Goal: Task Accomplishment & Management: Complete application form

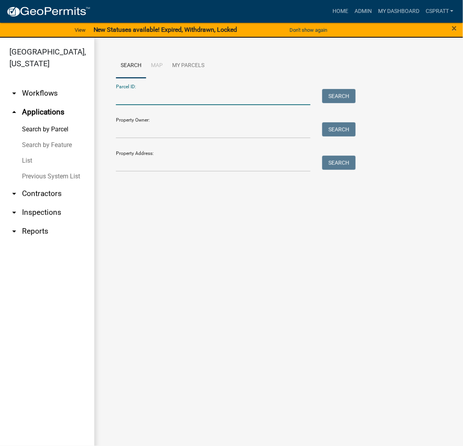
click at [127, 105] on input "Parcel ID:" at bounding box center [213, 97] width 194 height 16
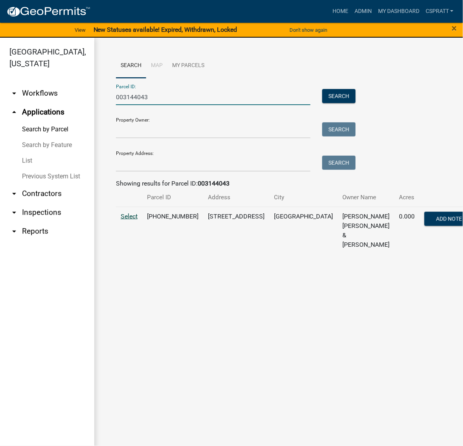
type input "003144043"
click at [131, 220] on span "Select" at bounding box center [129, 216] width 17 height 7
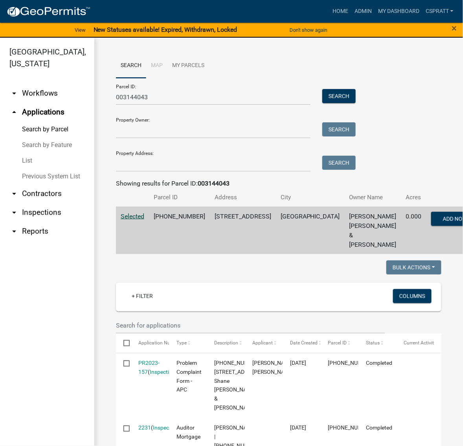
click at [32, 169] on link "List" at bounding box center [47, 161] width 94 height 16
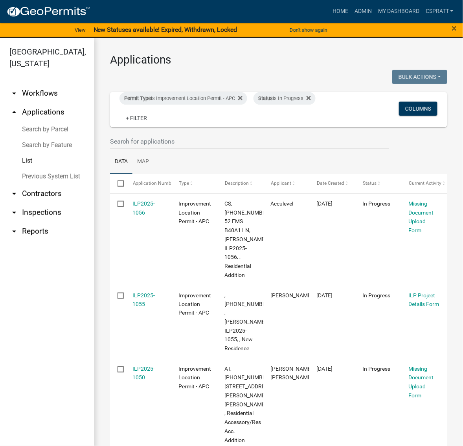
click at [56, 137] on link "Search by Parcel" at bounding box center [47, 130] width 94 height 16
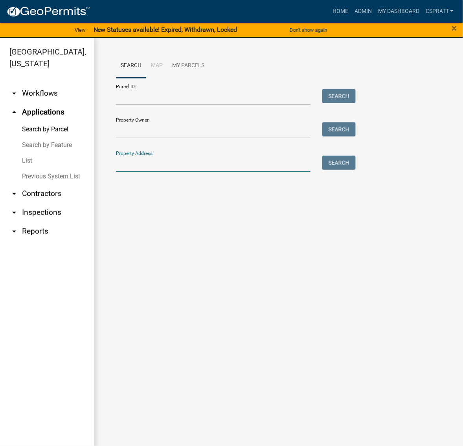
click at [135, 172] on input "Property Address:" at bounding box center [213, 164] width 194 height 16
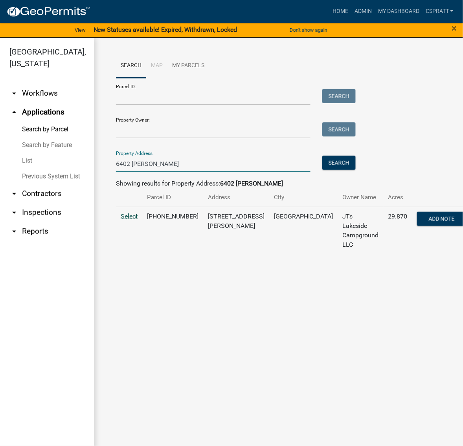
type input "6402 [PERSON_NAME]"
click at [137, 220] on span "Select" at bounding box center [129, 216] width 17 height 7
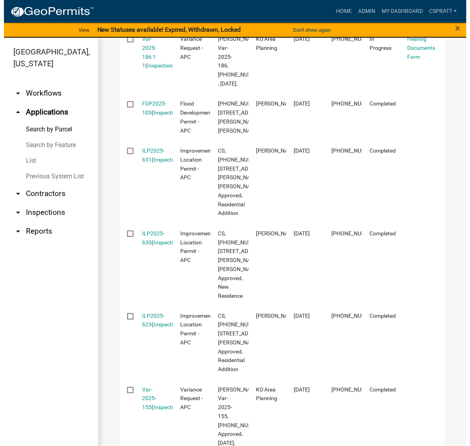
scroll to position [540, 0]
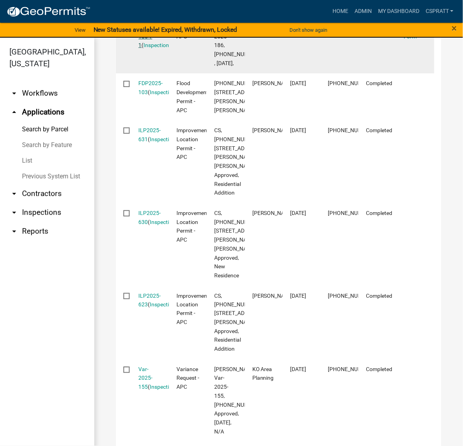
click at [152, 48] on link "Var-2025-186 1 1" at bounding box center [146, 31] width 14 height 33
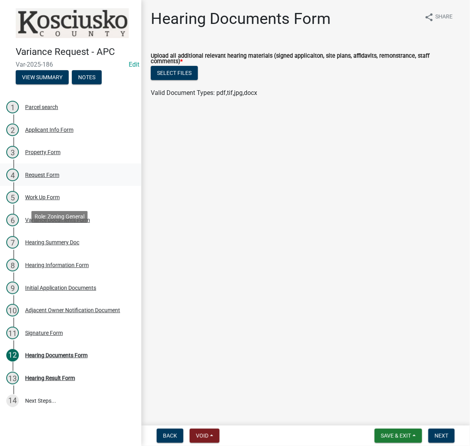
click at [59, 178] on div "Request Form" at bounding box center [42, 174] width 34 height 5
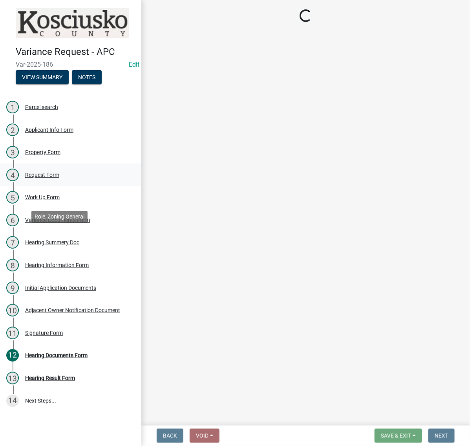
select select "a62af9ad-d71c-4e3f-a67b-27b1fc95fee2"
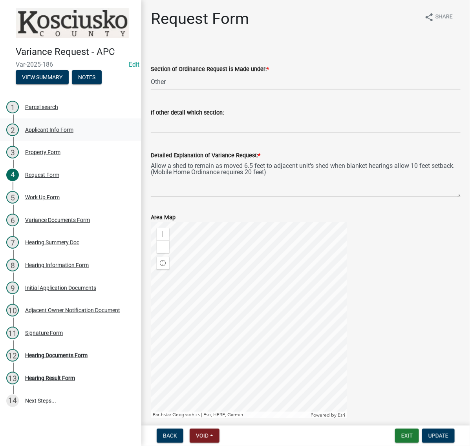
click at [58, 133] on div "Applicant Info Form" at bounding box center [49, 129] width 48 height 5
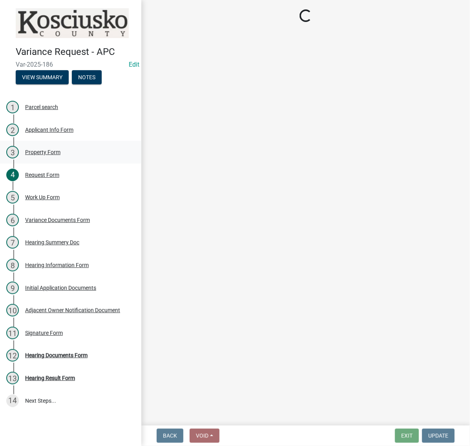
select select "fc758b50-acba-4166-9f24-5248f0f78016"
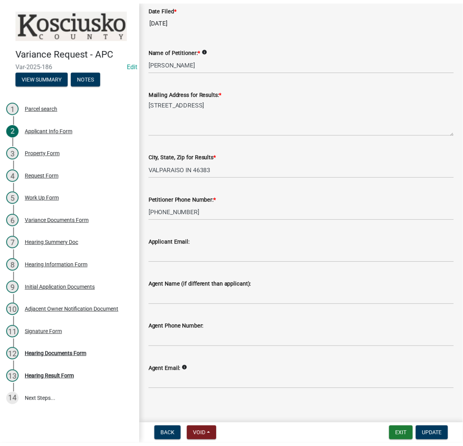
scroll to position [40, 0]
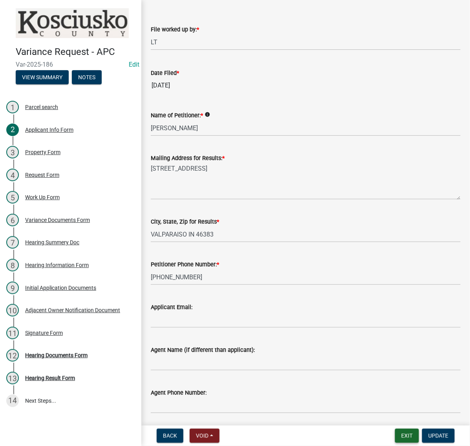
click at [396, 435] on button "Exit" at bounding box center [407, 436] width 24 height 14
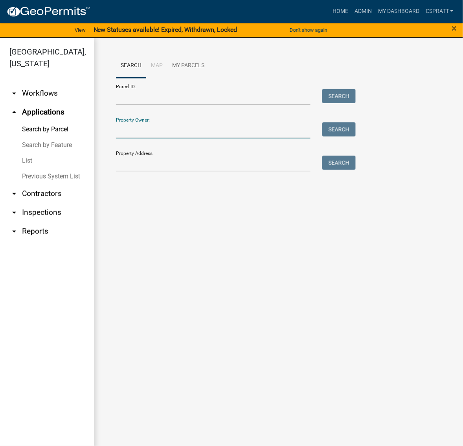
click at [138, 139] on input "Property Owner:" at bounding box center [213, 131] width 194 height 16
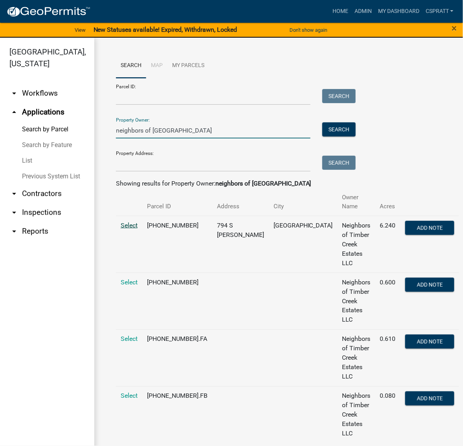
type input "neighbors of [GEOGRAPHIC_DATA]"
click at [136, 229] on span "Select" at bounding box center [129, 225] width 17 height 7
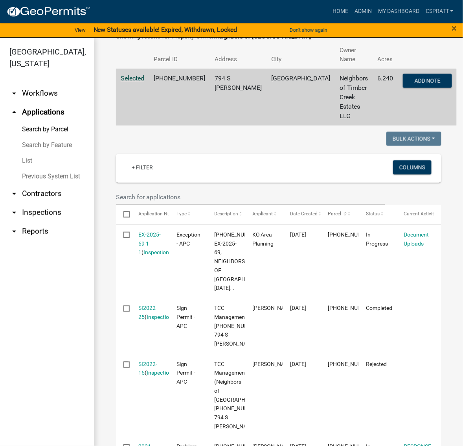
scroll to position [245, 0]
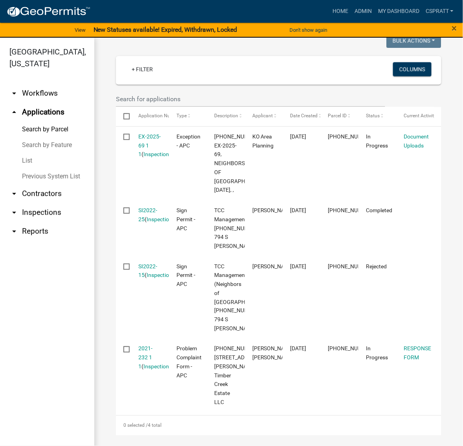
click at [55, 153] on link "Search by Feature" at bounding box center [47, 145] width 94 height 16
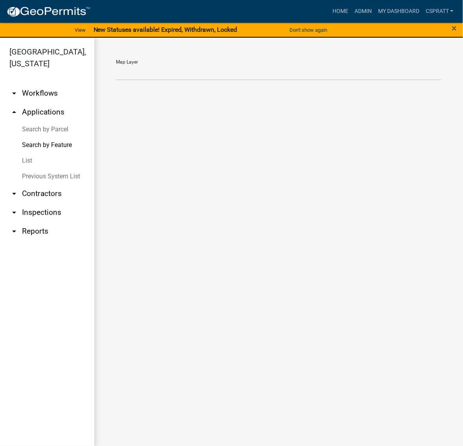
click at [57, 137] on link "Search by Parcel" at bounding box center [47, 130] width 94 height 16
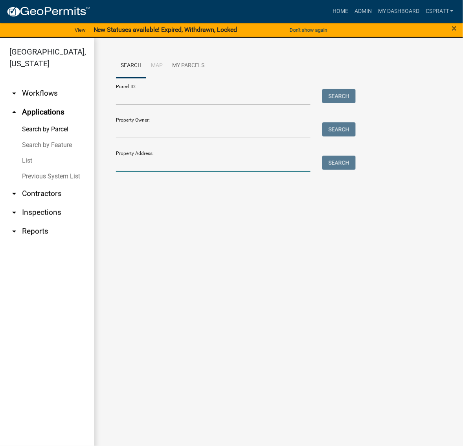
click at [146, 172] on input "Property Address:" at bounding box center [213, 164] width 194 height 16
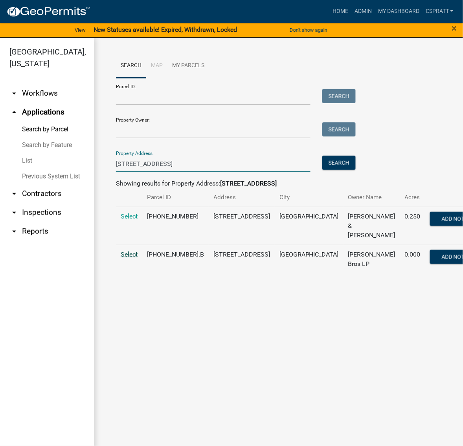
type input "[STREET_ADDRESS]"
click at [132, 258] on span "Select" at bounding box center [129, 254] width 17 height 7
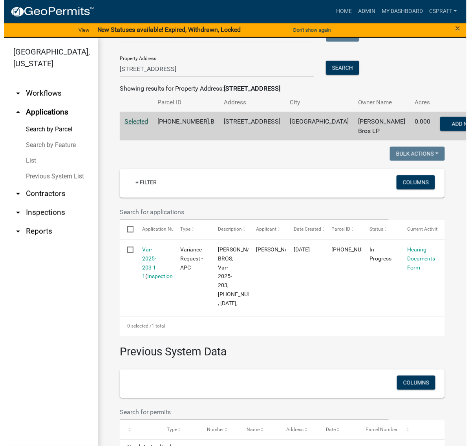
scroll to position [147, 0]
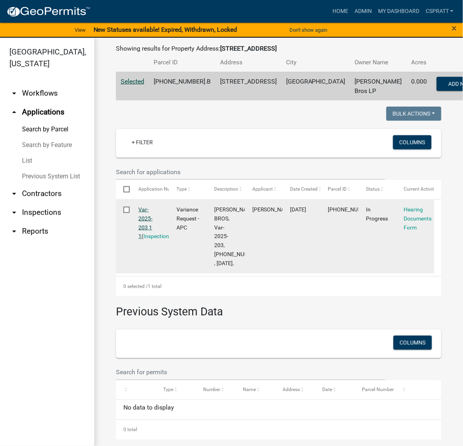
click at [152, 240] on link "Var-2025-203 1 1" at bounding box center [146, 223] width 14 height 33
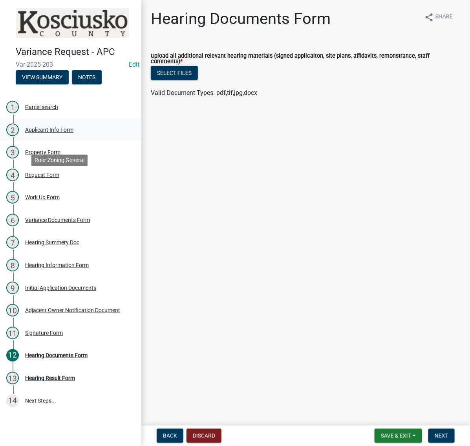
click at [59, 133] on div "Applicant Info Form" at bounding box center [49, 129] width 48 height 5
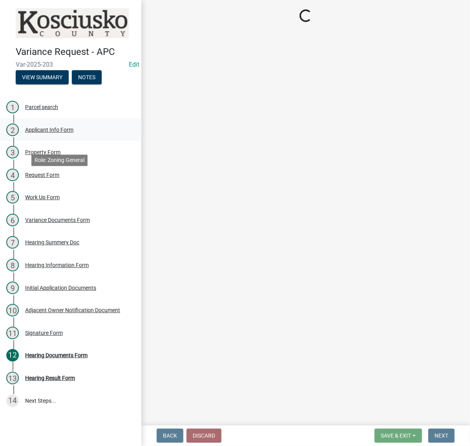
select select "c872cdc8-ca01-49f1-a213-e4b05fa58cd2"
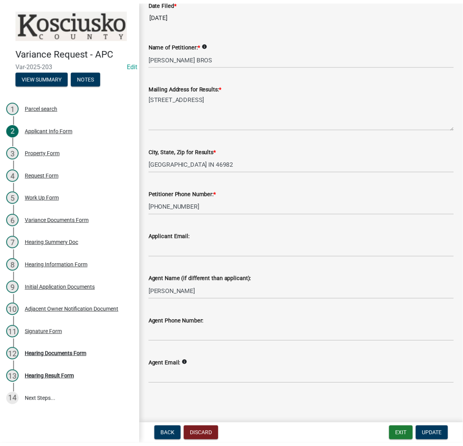
scroll to position [236, 0]
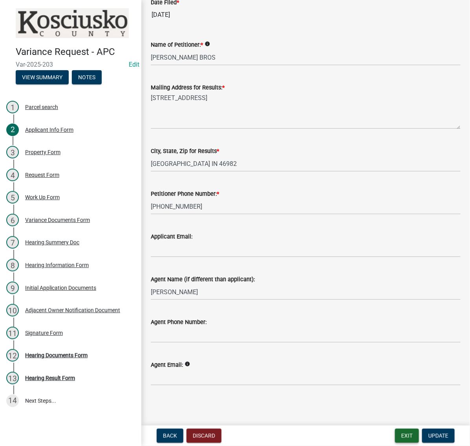
click at [395, 432] on button "Exit" at bounding box center [407, 436] width 24 height 14
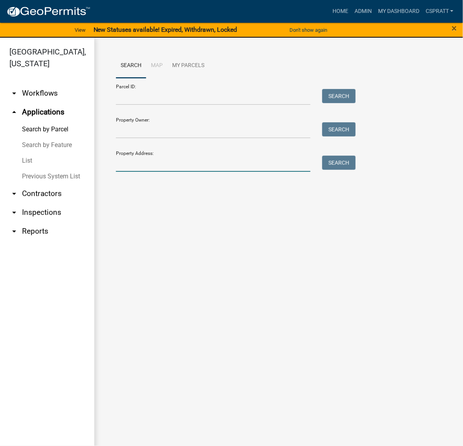
click at [140, 172] on input "Property Address:" at bounding box center [213, 164] width 194 height 16
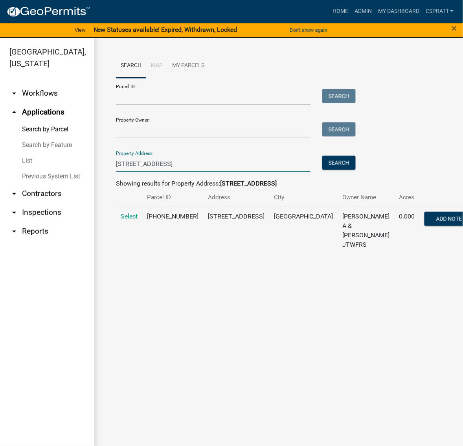
type input "[STREET_ADDRESS]"
click at [121, 254] on td "Select" at bounding box center [129, 231] width 26 height 48
click at [130, 220] on span "Select" at bounding box center [129, 216] width 17 height 7
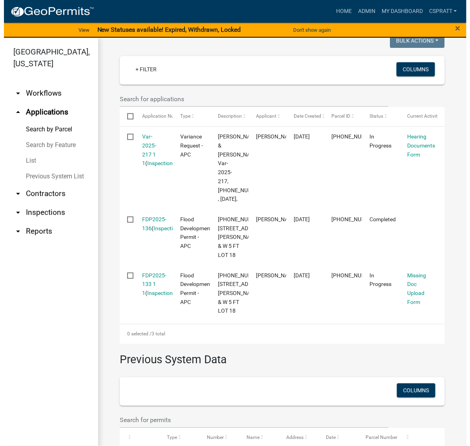
scroll to position [245, 0]
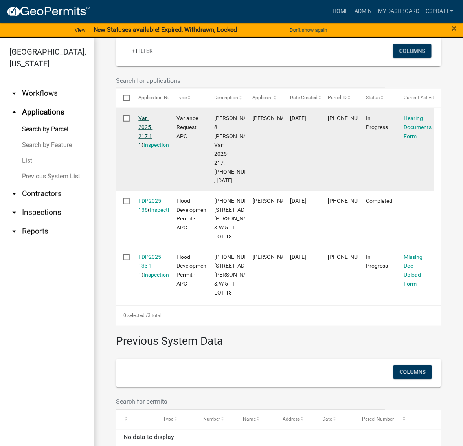
click at [148, 148] on link "Var-2025-217 1 1" at bounding box center [146, 131] width 14 height 33
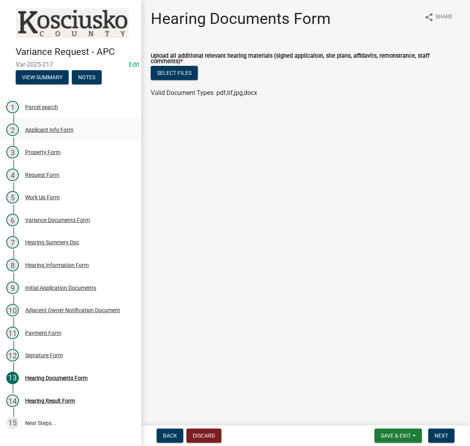
click at [73, 133] on div "Applicant Info Form" at bounding box center [49, 129] width 48 height 5
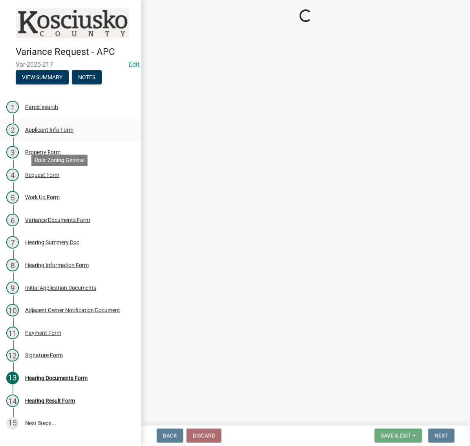
select select "c872cdc8-ca01-49f1-a213-e4b05fa58cd2"
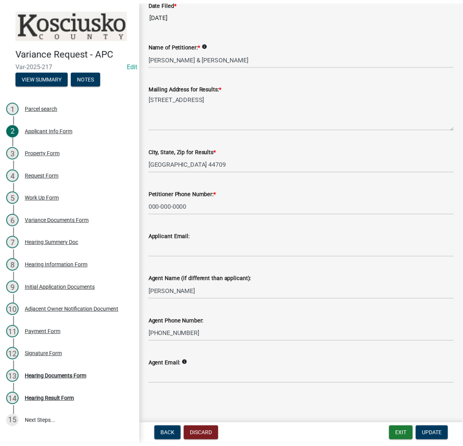
scroll to position [236, 0]
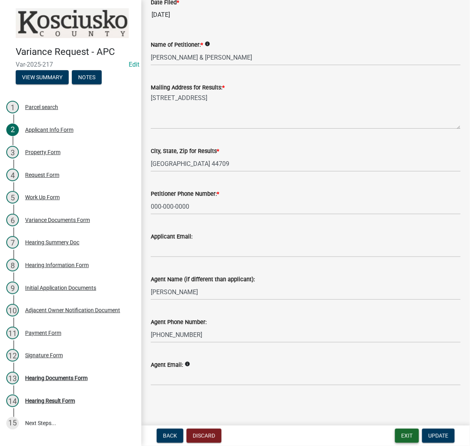
click at [395, 431] on button "Exit" at bounding box center [407, 436] width 24 height 14
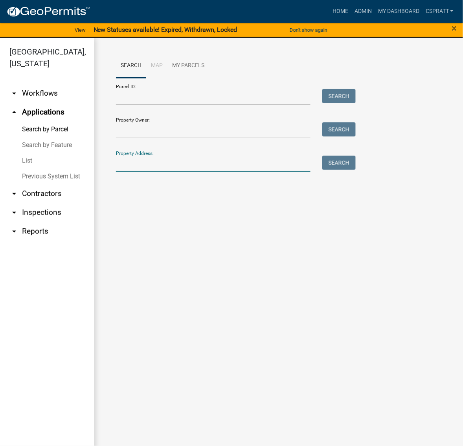
click at [138, 172] on input "Property Address:" at bounding box center [213, 164] width 194 height 16
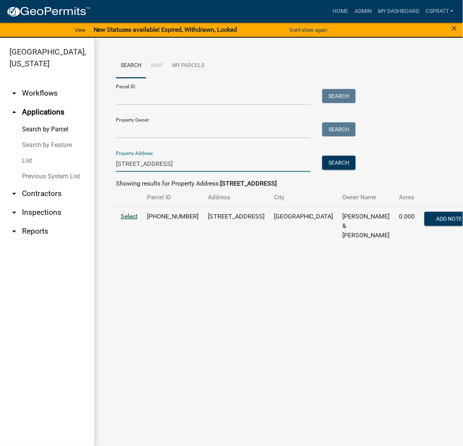
type input "[STREET_ADDRESS]"
click at [132, 220] on span "Select" at bounding box center [129, 216] width 17 height 7
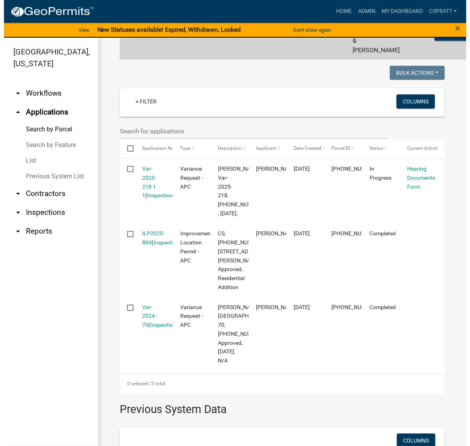
scroll to position [196, 0]
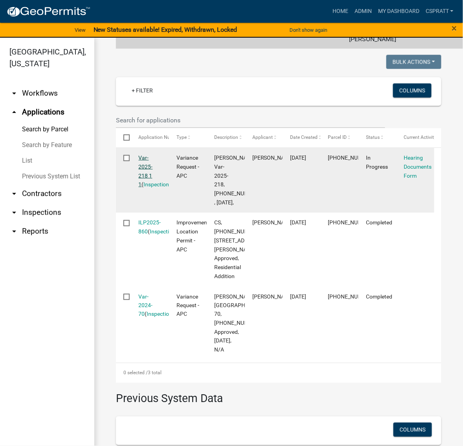
click at [153, 188] on link "Var-2025-218 1 1" at bounding box center [146, 171] width 14 height 33
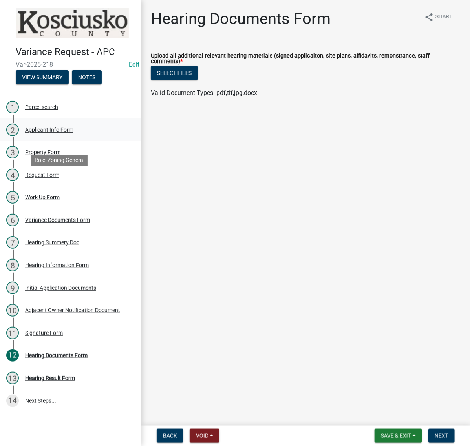
click at [63, 136] on div "2 Applicant Info Form" at bounding box center [67, 130] width 123 height 13
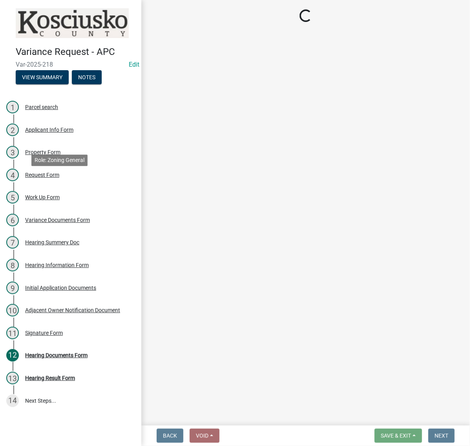
select select "d95389f4-ab5a-4603-9826-29cf73316391"
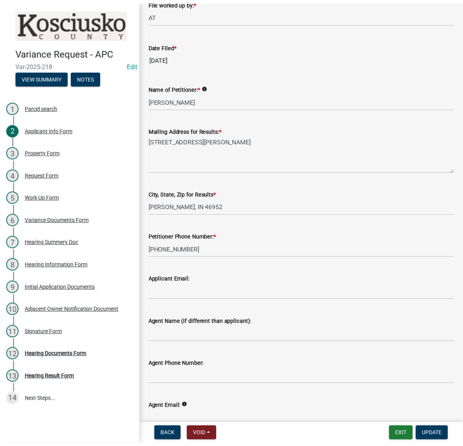
scroll to position [40, 0]
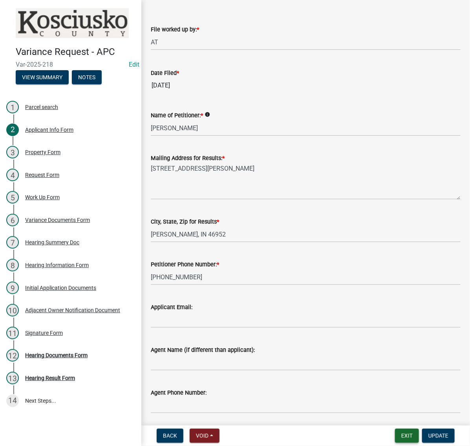
click at [395, 441] on button "Exit" at bounding box center [407, 436] width 24 height 14
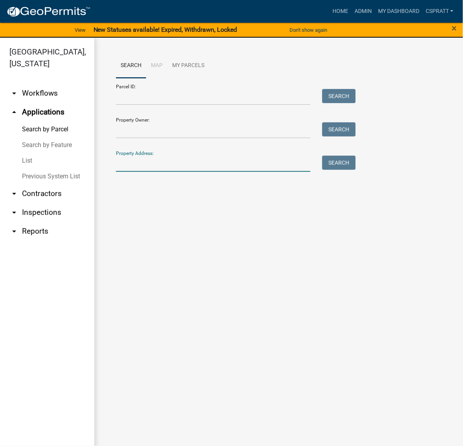
click at [138, 172] on input "Property Address:" at bounding box center [213, 164] width 194 height 16
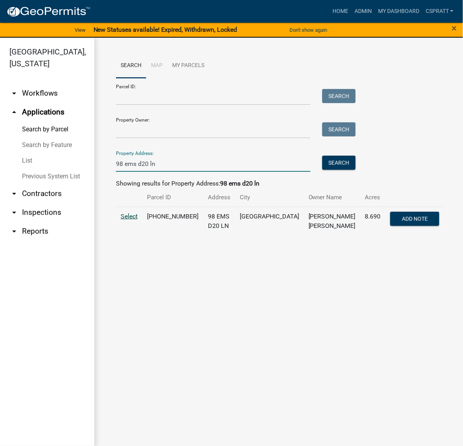
type input "98 ems d20 ln"
click at [137, 220] on span "Select" at bounding box center [129, 216] width 17 height 7
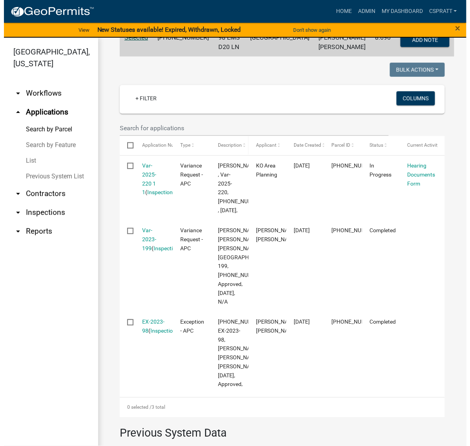
scroll to position [196, 0]
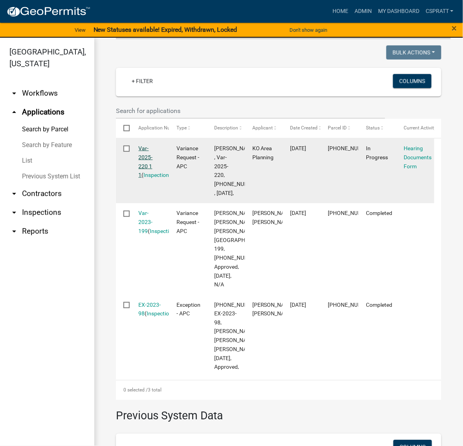
click at [152, 178] on link "Var-2025-220 1 1" at bounding box center [146, 161] width 14 height 33
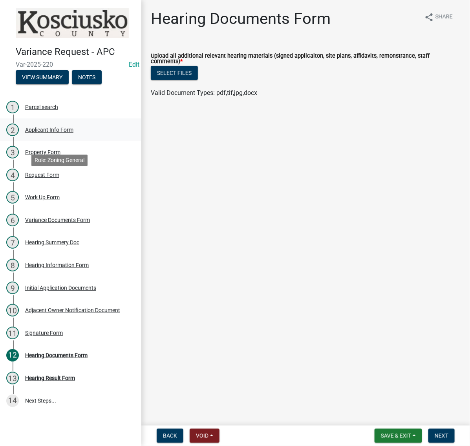
click at [68, 133] on div "Applicant Info Form" at bounding box center [49, 129] width 48 height 5
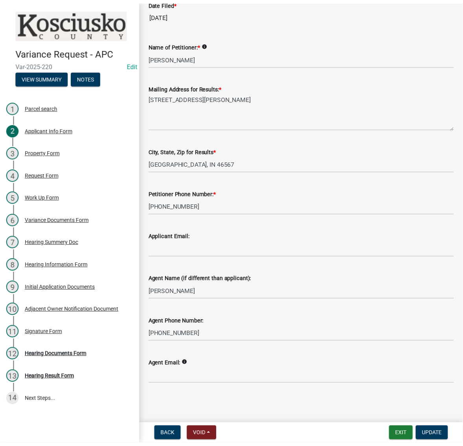
scroll to position [236, 0]
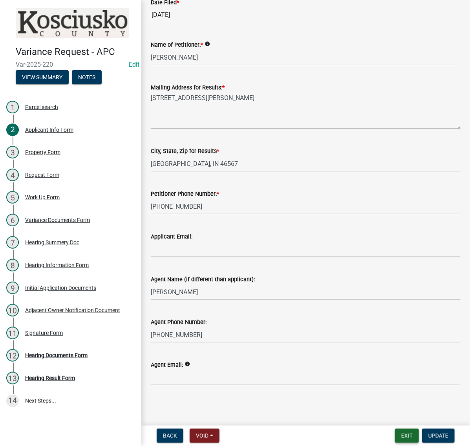
click at [399, 435] on button "Exit" at bounding box center [407, 436] width 24 height 14
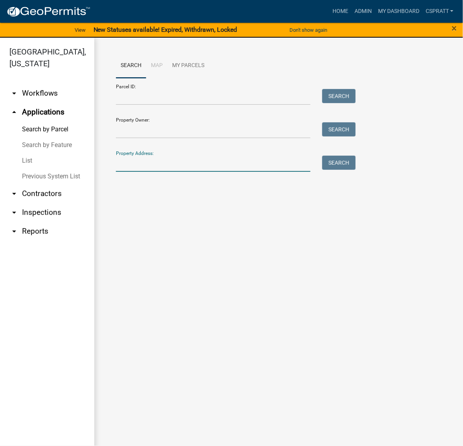
click at [145, 172] on input "Property Address:" at bounding box center [213, 164] width 194 height 16
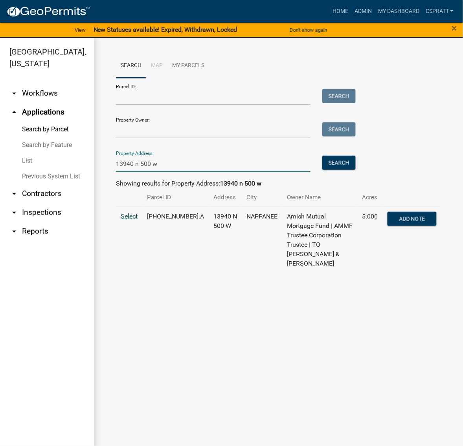
type input "13940 n 500 w"
click at [137, 220] on span "Select" at bounding box center [129, 216] width 17 height 7
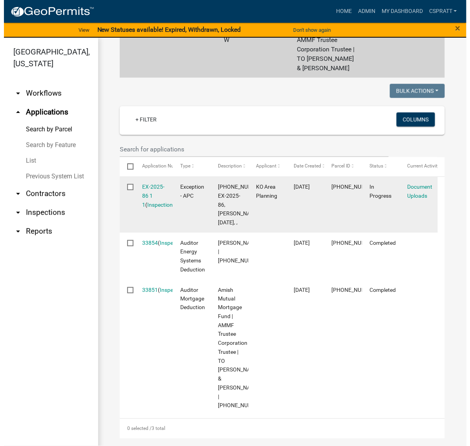
scroll to position [196, 0]
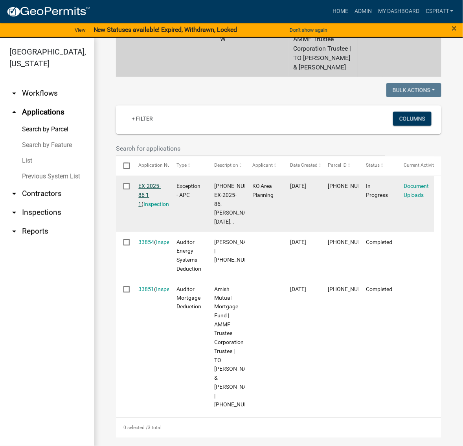
click at [152, 207] on link "EX-2025-86 1 1" at bounding box center [150, 195] width 22 height 24
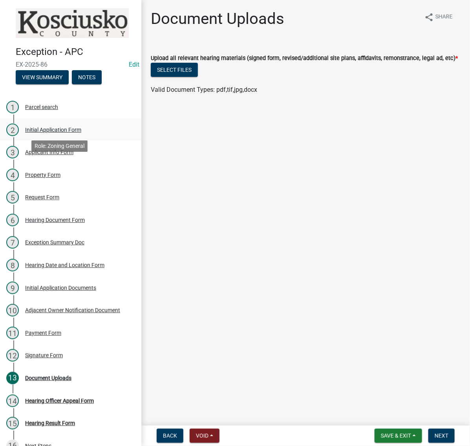
click at [58, 133] on div "Initial Application Form" at bounding box center [53, 129] width 56 height 5
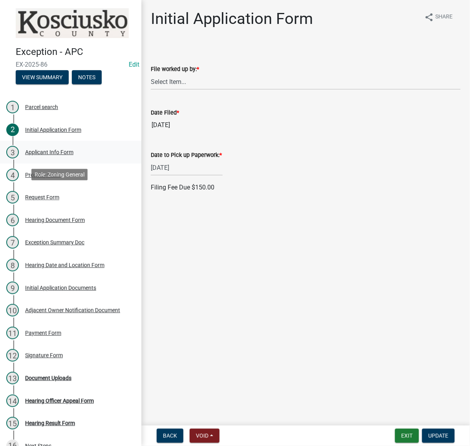
click at [53, 155] on div "Applicant Info Form" at bounding box center [49, 152] width 48 height 5
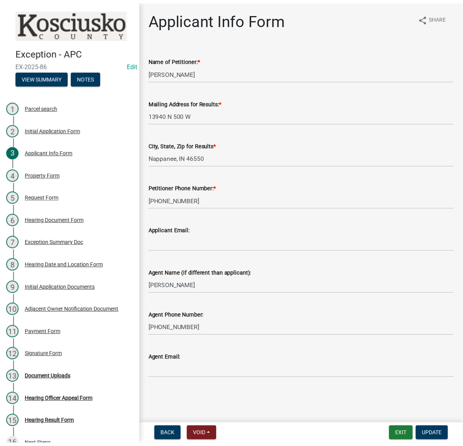
scroll to position [49, 0]
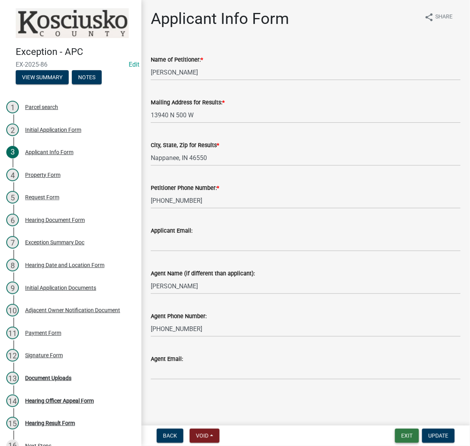
click at [395, 434] on button "Exit" at bounding box center [407, 436] width 24 height 14
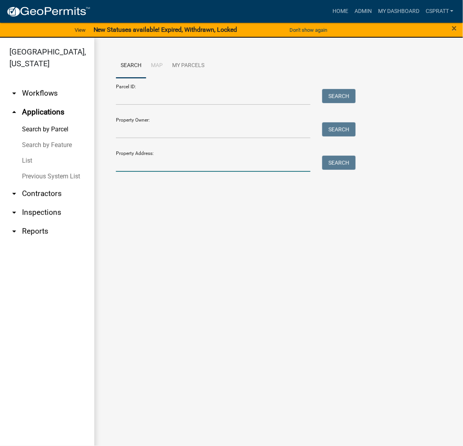
click at [123, 172] on input "Property Address:" at bounding box center [213, 164] width 194 height 16
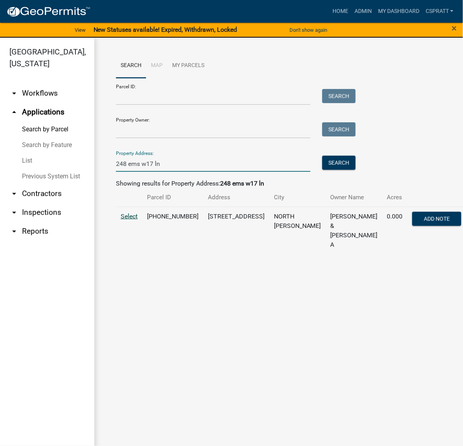
type input "248 ems w17 ln"
click at [137, 220] on span "Select" at bounding box center [129, 216] width 17 height 7
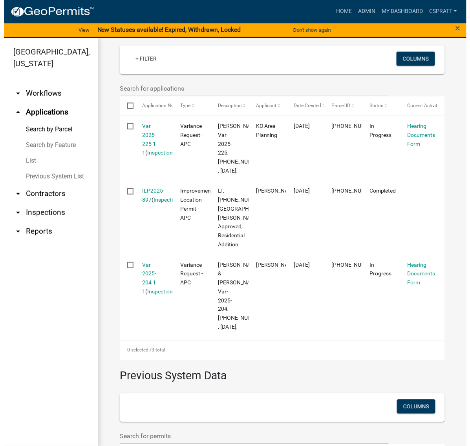
scroll to position [245, 0]
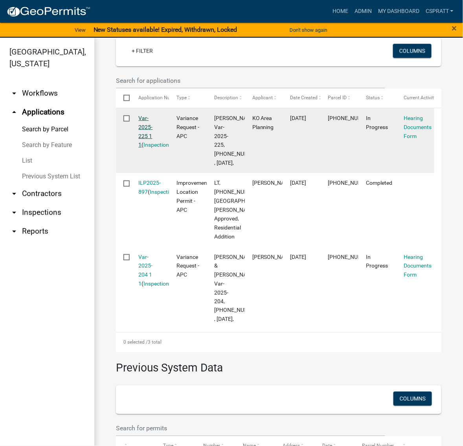
click at [153, 148] on link "Var-2025-225 1 1" at bounding box center [146, 131] width 14 height 33
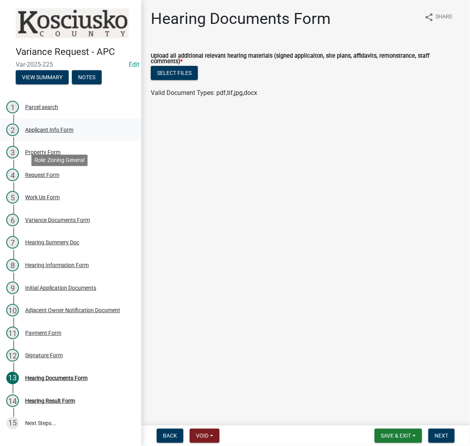
click at [71, 133] on div "Applicant Info Form" at bounding box center [49, 129] width 48 height 5
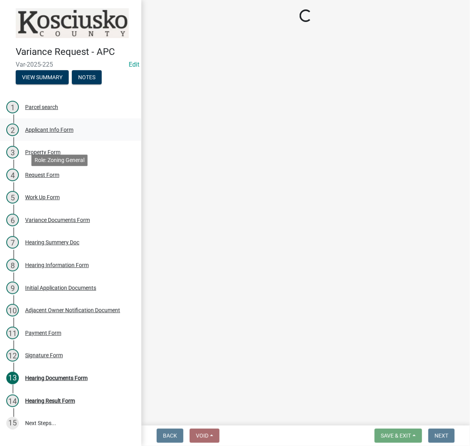
select select "4d3913d6-5a87-4fbb-afdb-cf4209782895"
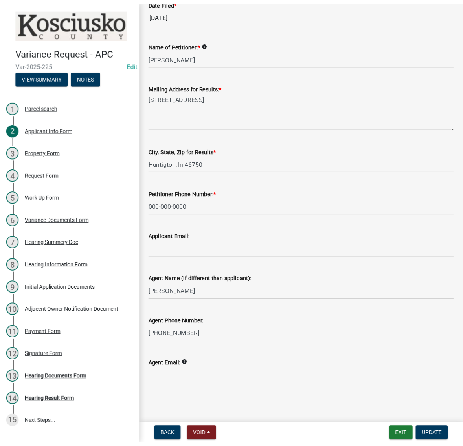
scroll to position [236, 0]
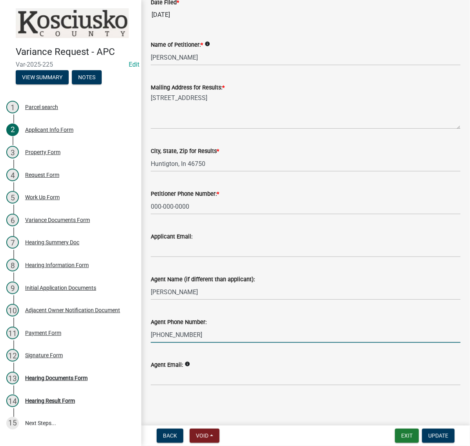
drag, startPoint x: 209, startPoint y: 317, endPoint x: 173, endPoint y: 319, distance: 36.2
click at [148, 315] on div "Agent Phone Number: [PHONE_NUMBER]" at bounding box center [306, 325] width 322 height 37
click at [395, 437] on button "Exit" at bounding box center [407, 436] width 24 height 14
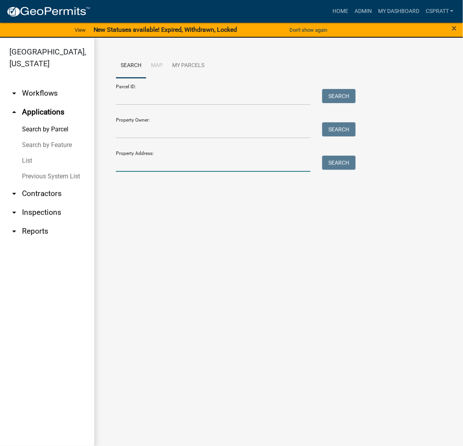
click at [131, 172] on input "Property Address:" at bounding box center [213, 164] width 194 height 16
click at [142, 172] on input "41 esm b60a ln" at bounding box center [213, 164] width 194 height 16
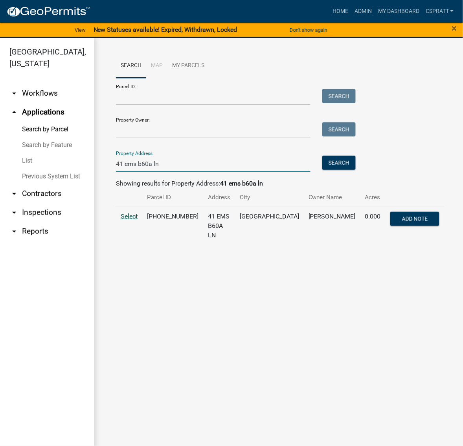
type input "41 ems b60a ln"
click at [136, 220] on span "Select" at bounding box center [129, 216] width 17 height 7
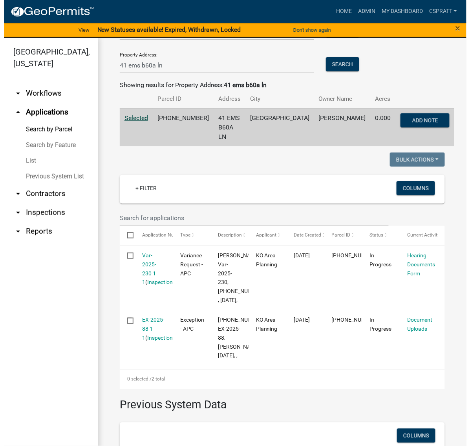
scroll to position [147, 0]
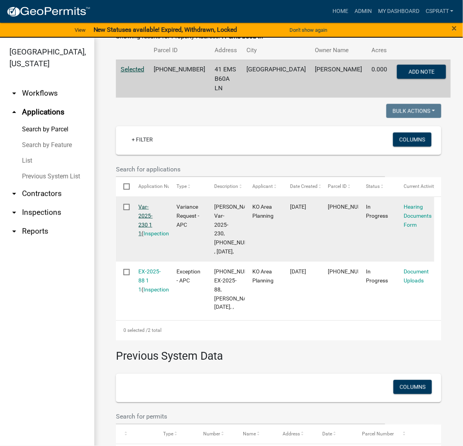
click at [150, 237] on link "Var-2025-230 1 1" at bounding box center [146, 220] width 14 height 33
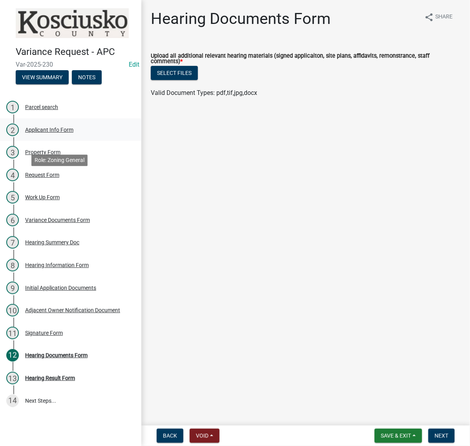
click at [65, 133] on div "Applicant Info Form" at bounding box center [49, 129] width 48 height 5
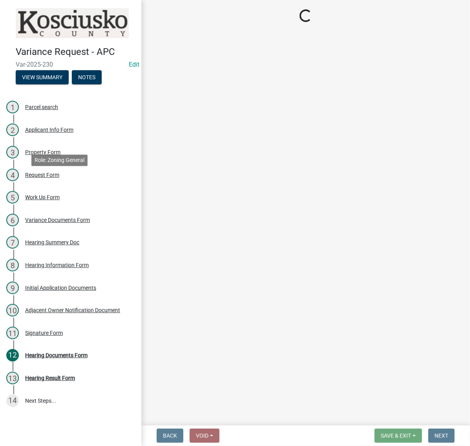
select select "fc758b50-acba-4166-9f24-5248f0f78016"
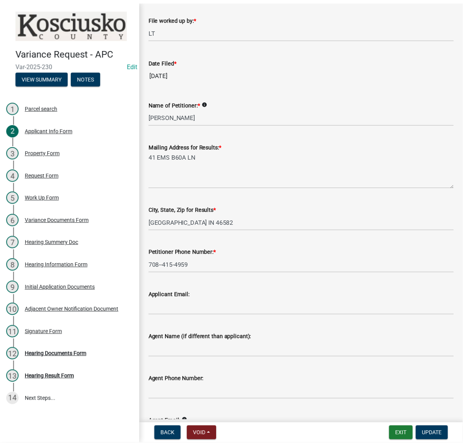
scroll to position [40, 0]
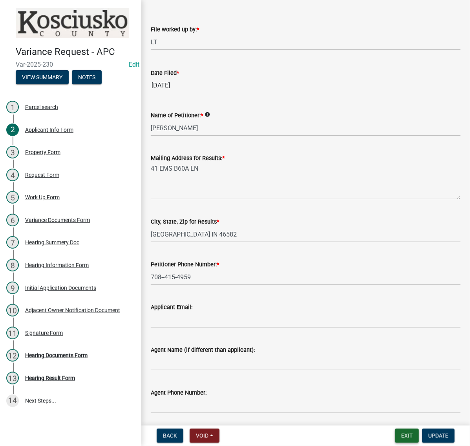
click at [395, 434] on button "Exit" at bounding box center [407, 436] width 24 height 14
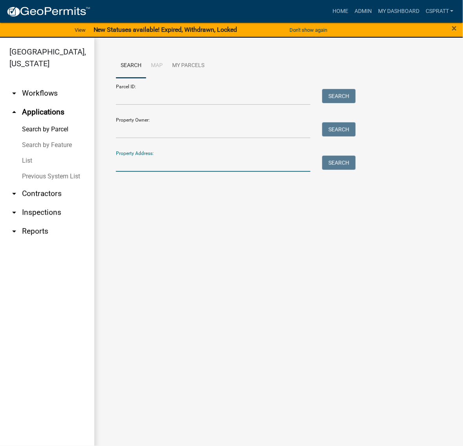
click at [153, 172] on input "Property Address:" at bounding box center [213, 164] width 194 height 16
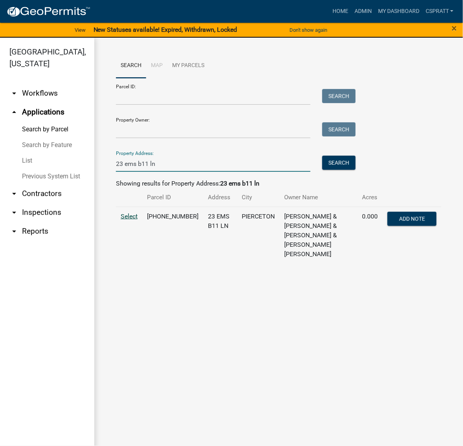
type input "23 ems b11 ln"
click at [137, 220] on span "Select" at bounding box center [129, 216] width 17 height 7
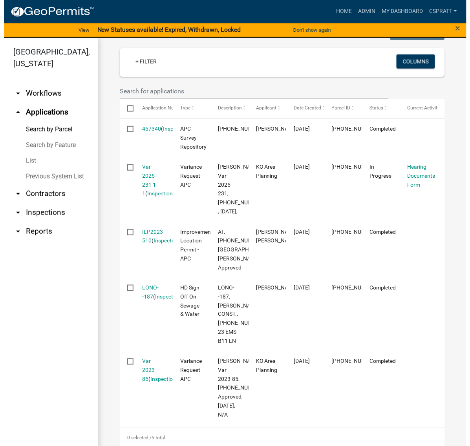
scroll to position [245, 0]
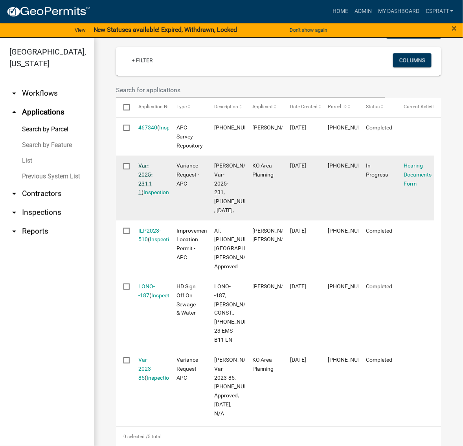
click at [153, 196] on link "Var-2025-231 1 1" at bounding box center [146, 179] width 14 height 33
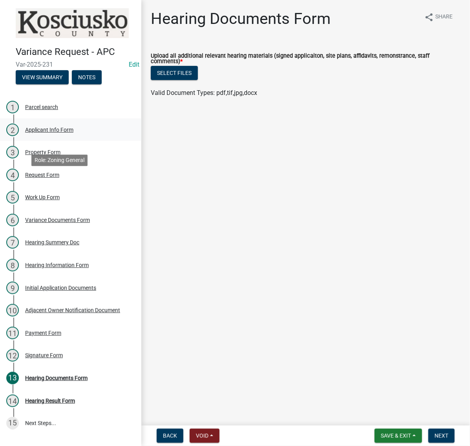
click at [73, 133] on div "Applicant Info Form" at bounding box center [49, 129] width 48 height 5
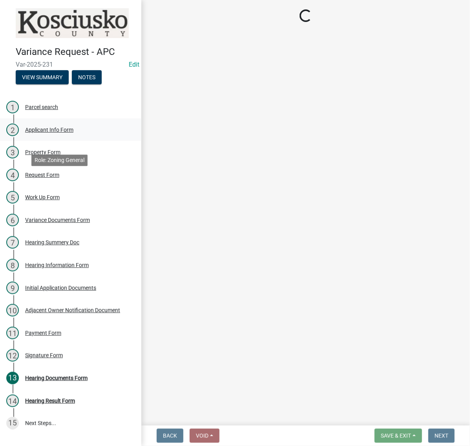
select select "4d3913d6-5a87-4fbb-afdb-cf4209782895"
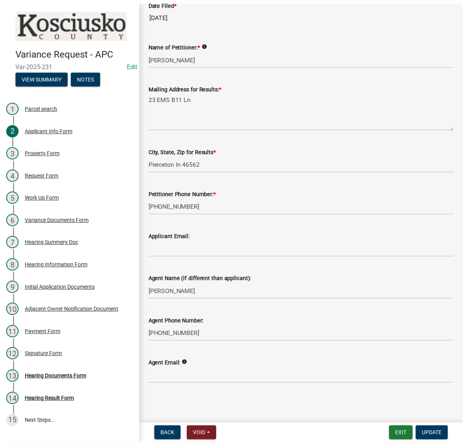
scroll to position [147, 0]
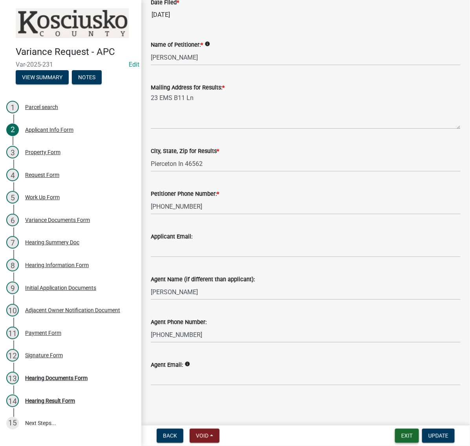
click at [397, 429] on button "Exit" at bounding box center [407, 436] width 24 height 14
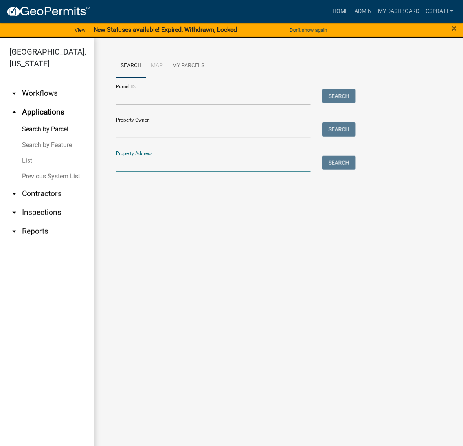
click at [147, 172] on input "Property Address:" at bounding box center [213, 164] width 194 height 16
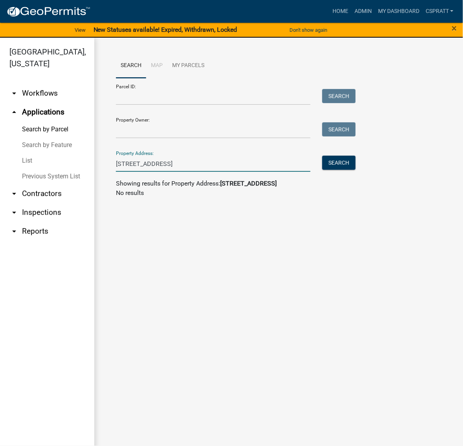
click at [171, 172] on input "[STREET_ADDRESS]" at bounding box center [213, 164] width 194 height 16
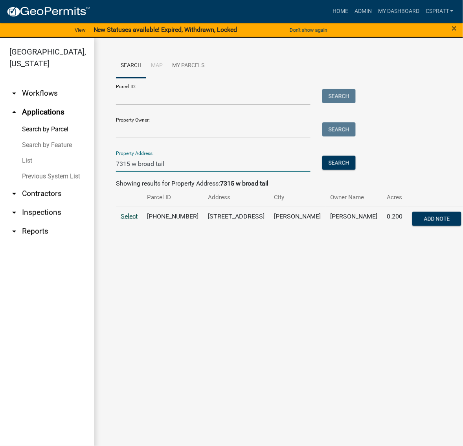
type input "7315 w broad tail"
click at [123, 220] on span "Select" at bounding box center [129, 216] width 17 height 7
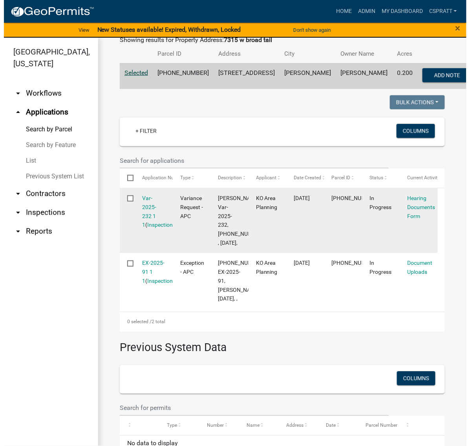
scroll to position [147, 0]
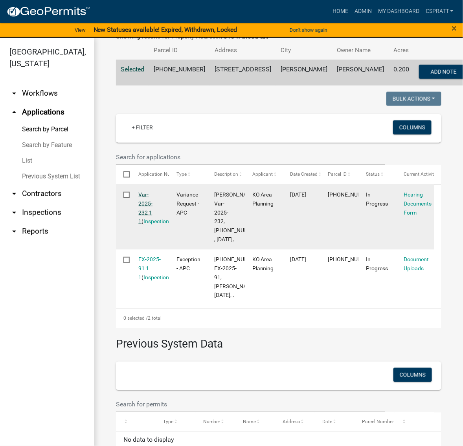
click at [153, 225] on link "Var-2025-232 1 1" at bounding box center [146, 208] width 14 height 33
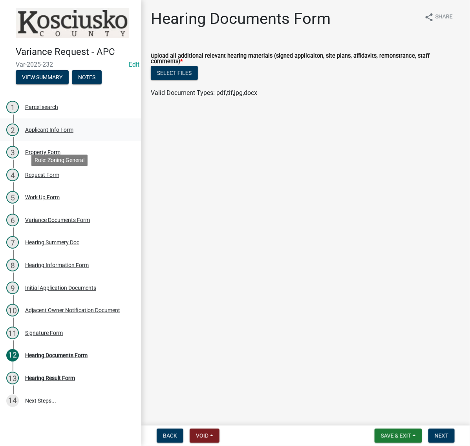
click at [67, 133] on div "Applicant Info Form" at bounding box center [49, 129] width 48 height 5
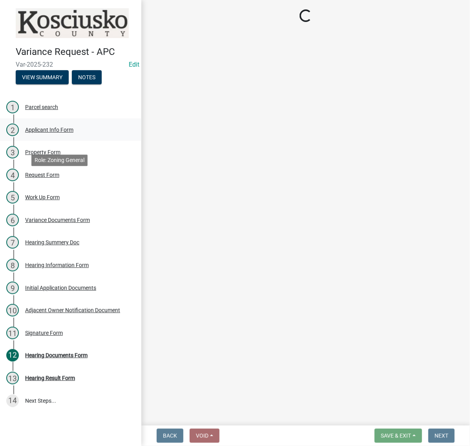
select select "4d3913d6-5a87-4fbb-afdb-cf4209782895"
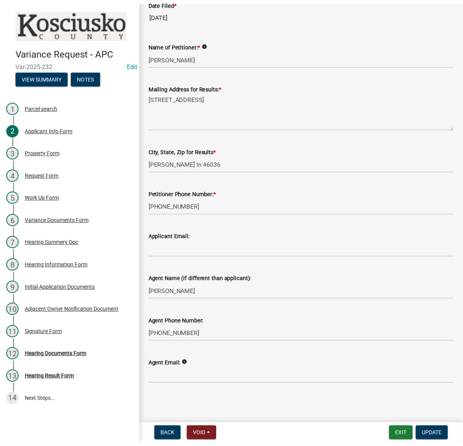
scroll to position [236, 0]
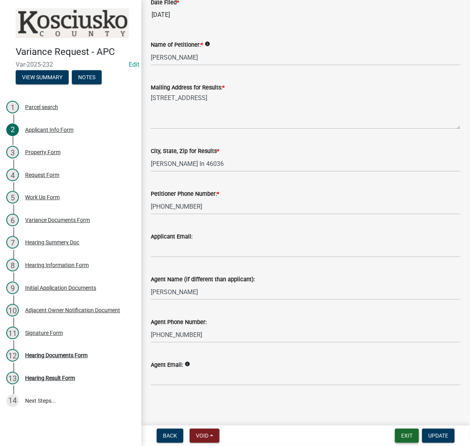
click at [399, 433] on button "Exit" at bounding box center [407, 436] width 24 height 14
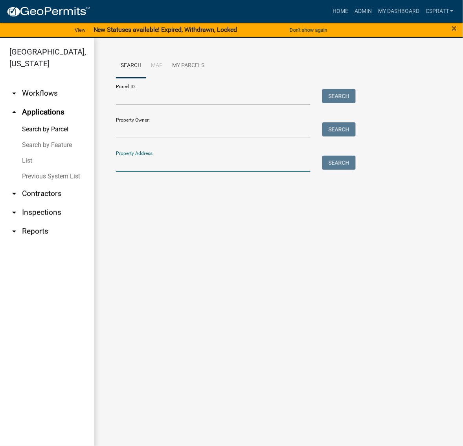
click at [136, 172] on input "Property Address:" at bounding box center [213, 164] width 194 height 16
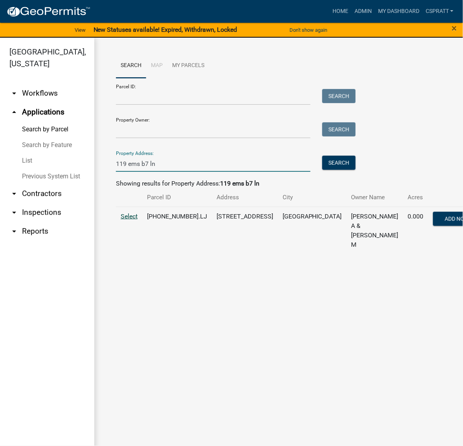
type input "119 ems b7 ln"
click at [135, 220] on span "Select" at bounding box center [129, 216] width 17 height 7
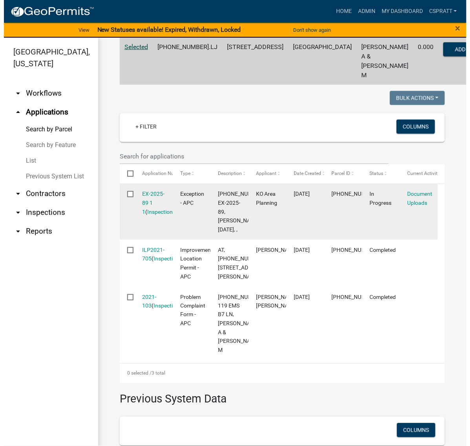
scroll to position [196, 0]
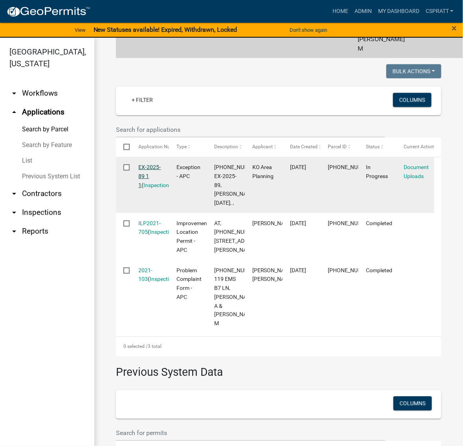
click at [156, 188] on link "EX-2025-89 1 1" at bounding box center [150, 176] width 22 height 24
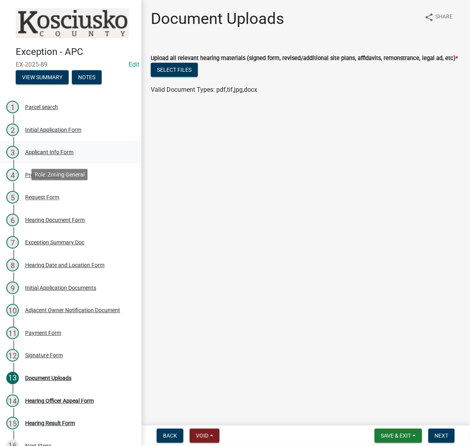
click at [71, 159] on div "3 Applicant Info Form" at bounding box center [67, 152] width 123 height 13
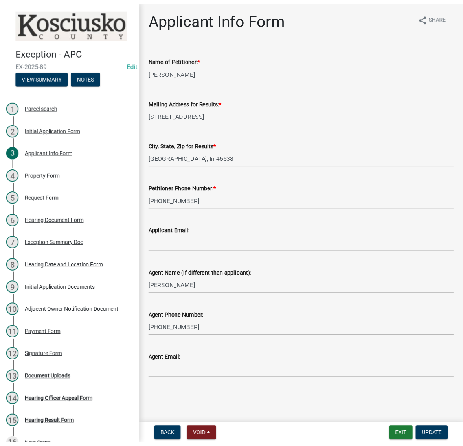
scroll to position [91, 0]
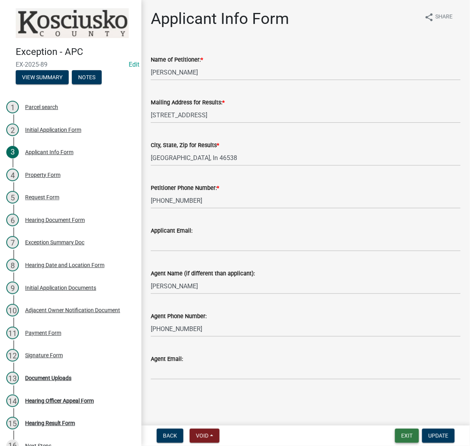
click at [399, 430] on button "Exit" at bounding box center [407, 436] width 24 height 14
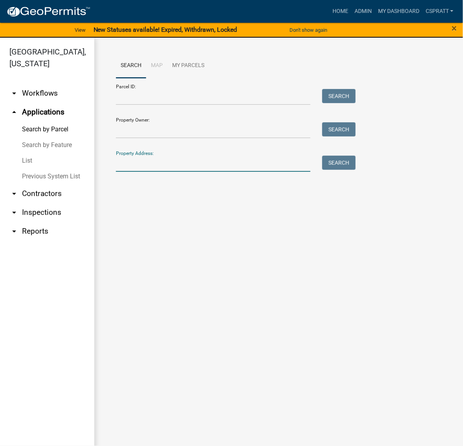
click at [134, 172] on input "Property Address:" at bounding box center [213, 164] width 194 height 16
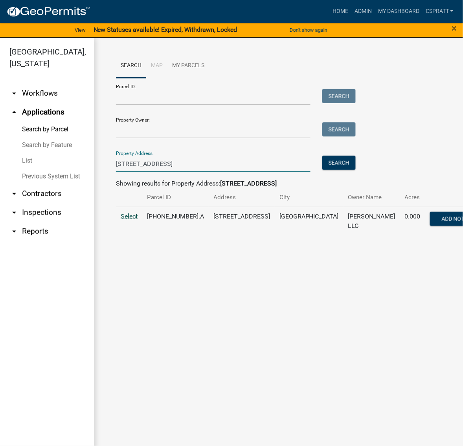
type input "[STREET_ADDRESS]"
click at [137, 220] on span "Select" at bounding box center [129, 216] width 17 height 7
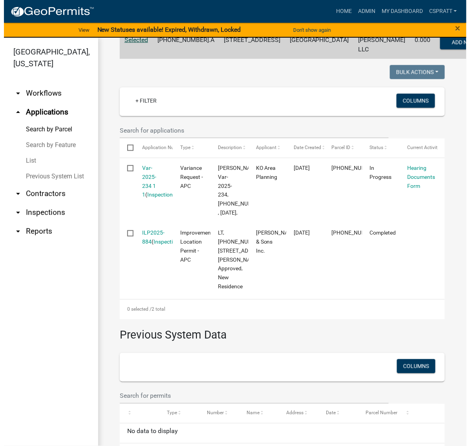
scroll to position [196, 0]
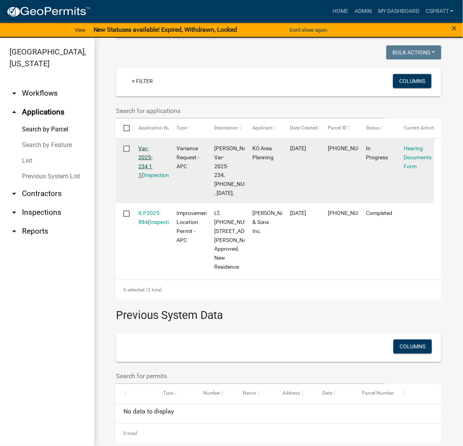
click at [150, 178] on link "Var-2025-234 1 1" at bounding box center [146, 161] width 14 height 33
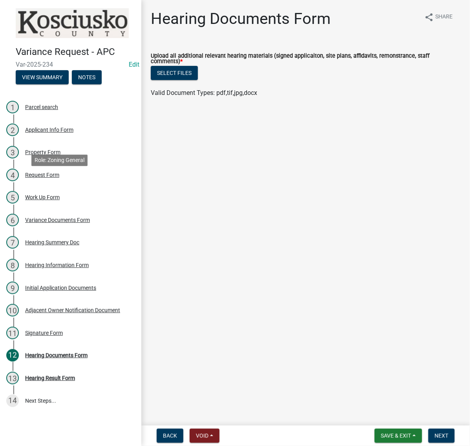
click at [70, 136] on div "2 Applicant Info Form" at bounding box center [67, 130] width 123 height 13
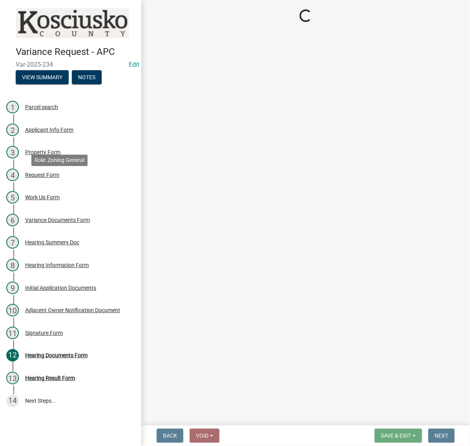
select select "fc758b50-acba-4166-9f24-5248f0f78016"
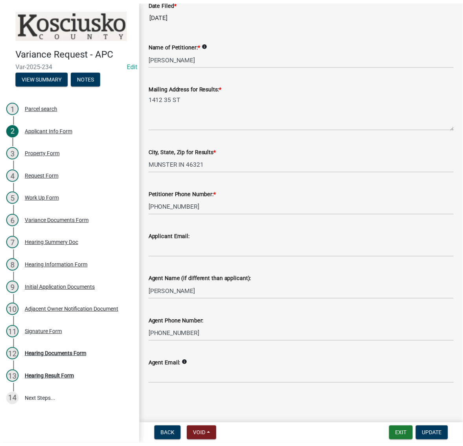
scroll to position [236, 0]
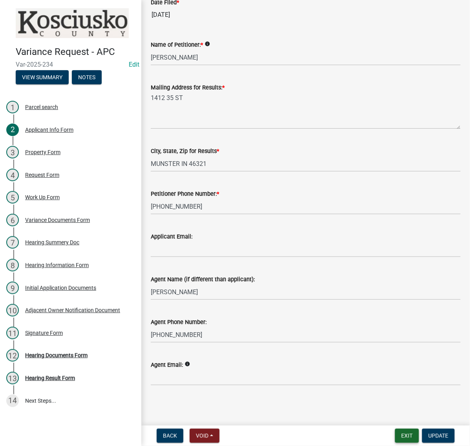
click at [395, 435] on button "Exit" at bounding box center [407, 436] width 24 height 14
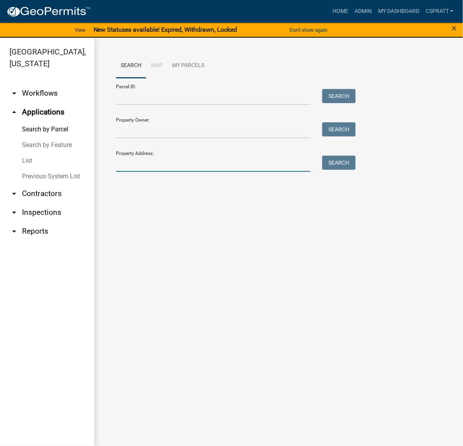
click at [140, 172] on input "Property Address:" at bounding box center [213, 164] width 194 height 16
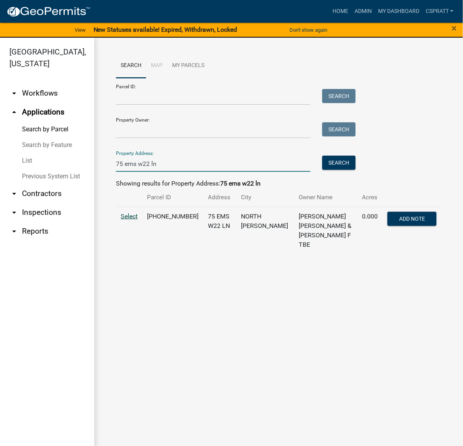
type input "75 ems w22 ln"
click at [137, 220] on span "Select" at bounding box center [129, 216] width 17 height 7
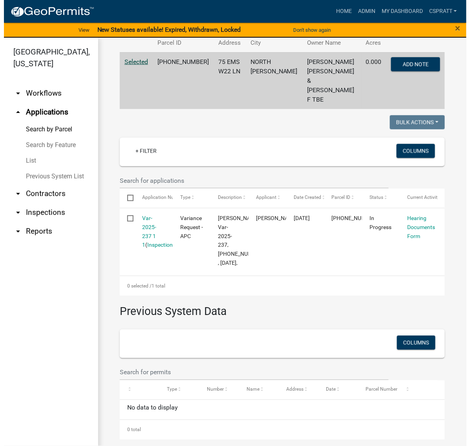
scroll to position [196, 0]
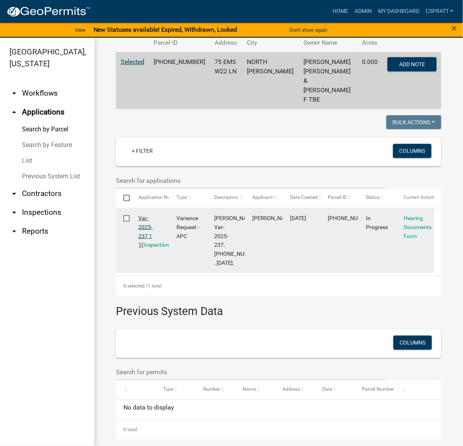
click at [153, 248] on link "Var-2025-237 1 1" at bounding box center [146, 231] width 14 height 33
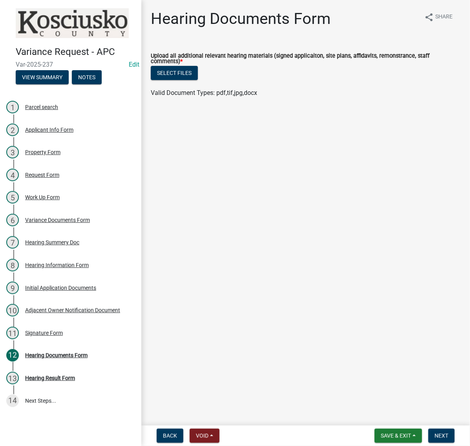
click at [73, 133] on div "Applicant Info Form" at bounding box center [49, 129] width 48 height 5
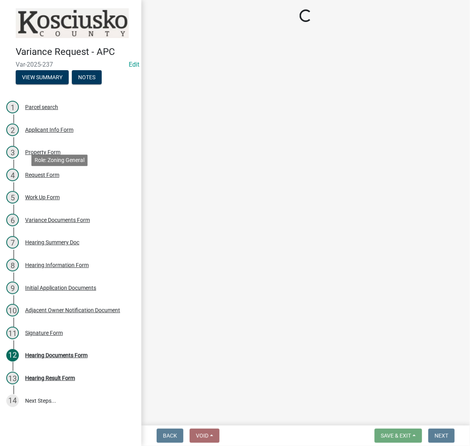
select select "d95389f4-ab5a-4603-9826-29cf73316391"
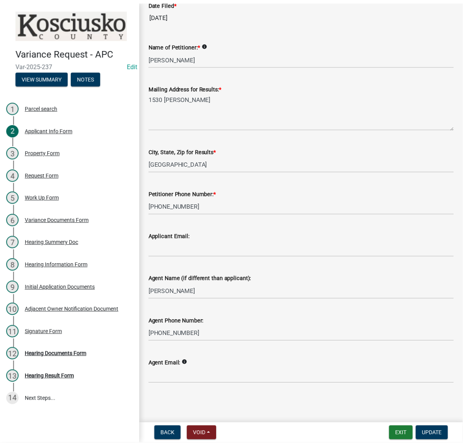
scroll to position [236, 0]
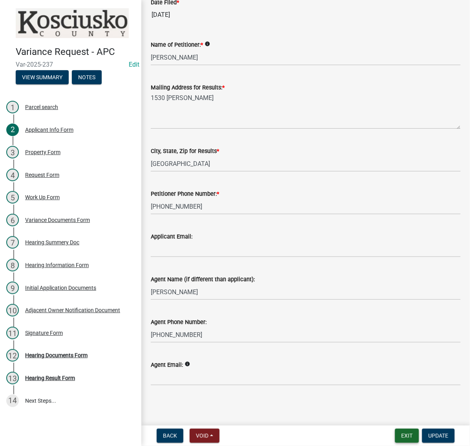
click at [395, 434] on button "Exit" at bounding box center [407, 436] width 24 height 14
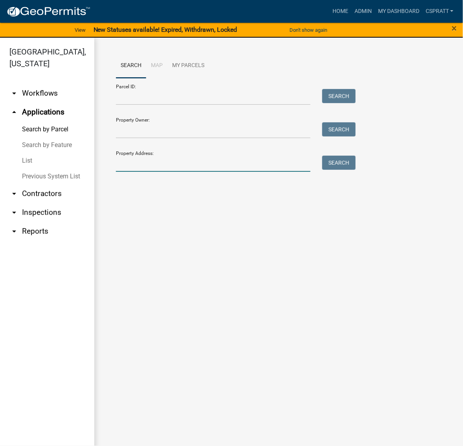
click at [119, 172] on input "Property Address:" at bounding box center [213, 164] width 194 height 16
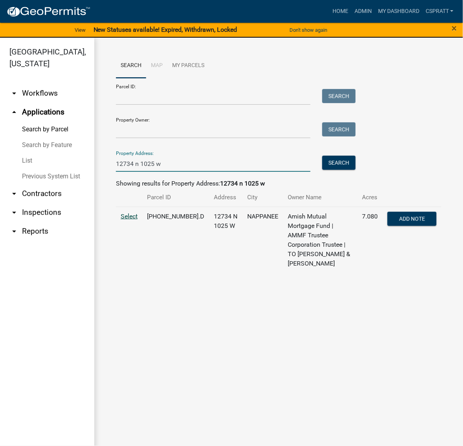
type input "12734 n 1025 w"
click at [133, 220] on span "Select" at bounding box center [129, 216] width 17 height 7
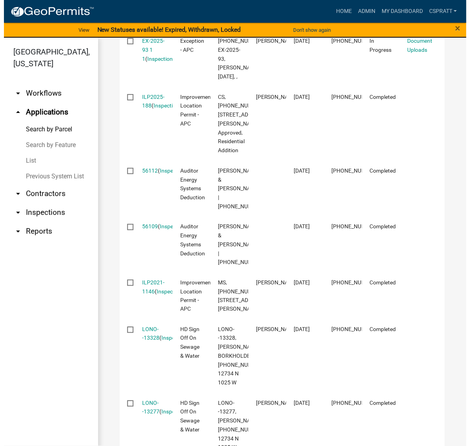
scroll to position [344, 0]
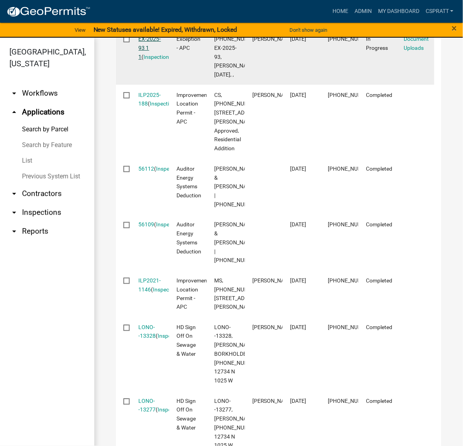
click at [151, 60] on link "EX-2025-93 1 1" at bounding box center [150, 48] width 22 height 24
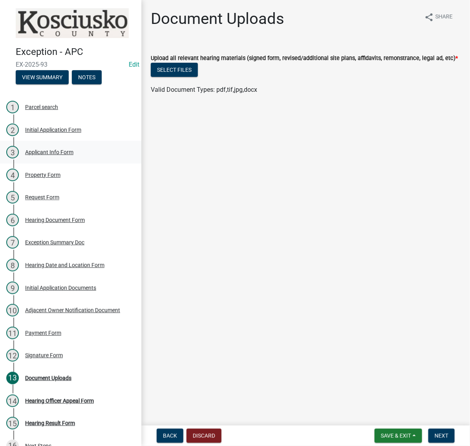
click at [54, 164] on link "3 Applicant Info Form" at bounding box center [70, 152] width 141 height 23
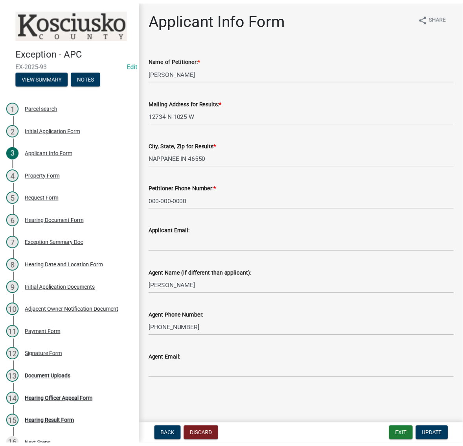
scroll to position [91, 0]
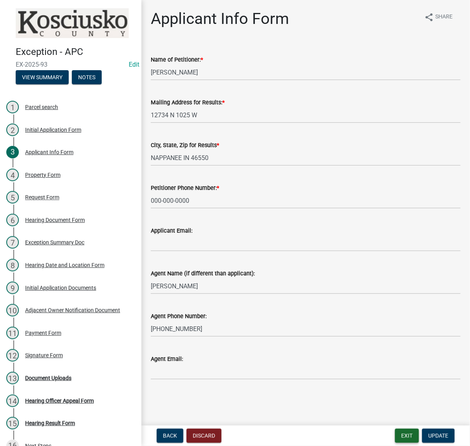
click at [395, 431] on button "Exit" at bounding box center [407, 436] width 24 height 14
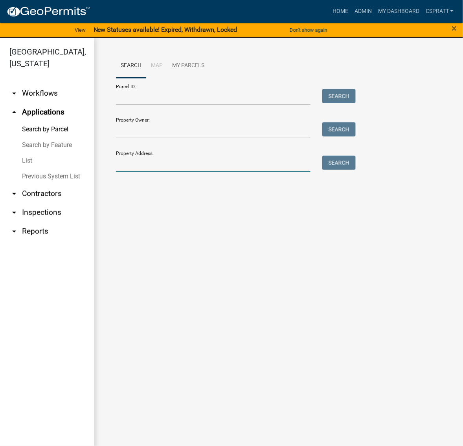
click at [145, 172] on input "Property Address:" at bounding box center [213, 164] width 194 height 16
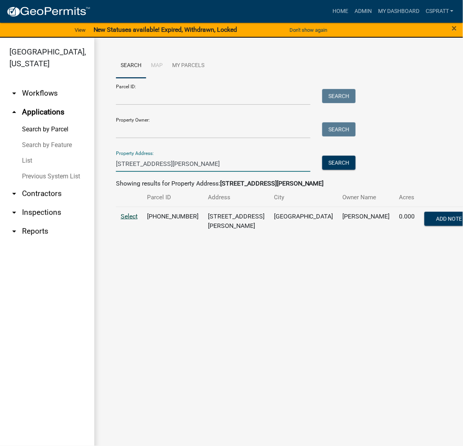
type input "[STREET_ADDRESS][PERSON_NAME]"
click at [136, 220] on span "Select" at bounding box center [129, 216] width 17 height 7
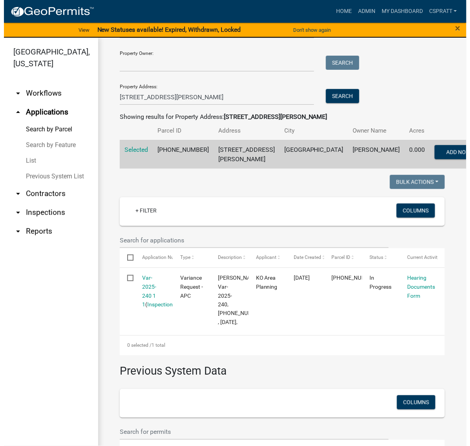
scroll to position [98, 0]
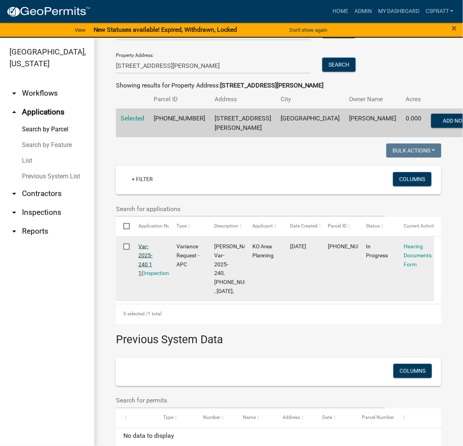
click at [153, 276] on link "Var-2025-240 1 1" at bounding box center [146, 259] width 14 height 33
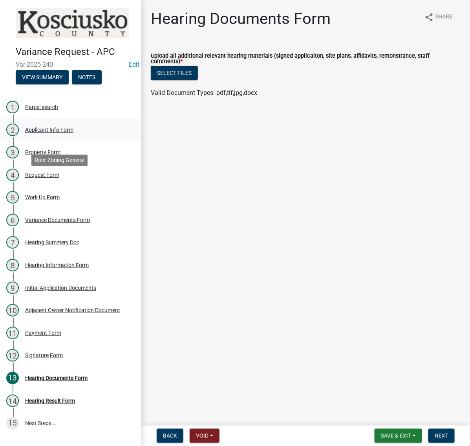
click at [73, 133] on div "Applicant Info Form" at bounding box center [49, 129] width 48 height 5
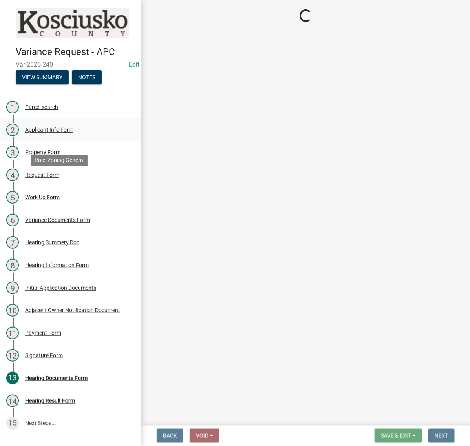
select select "fc758b50-acba-4166-9f24-5248f0f78016"
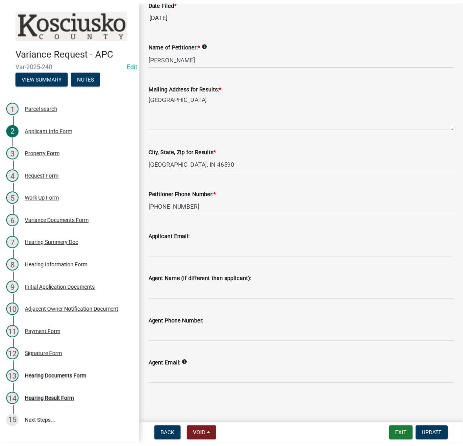
scroll to position [196, 0]
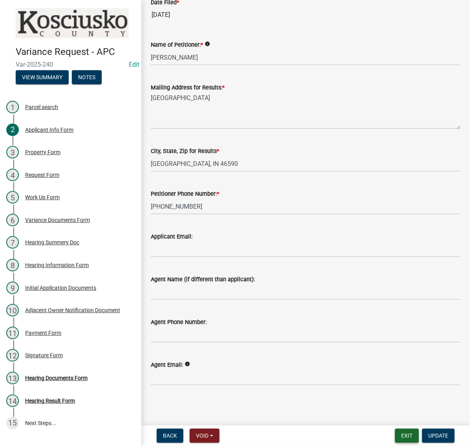
click at [395, 432] on button "Exit" at bounding box center [407, 436] width 24 height 14
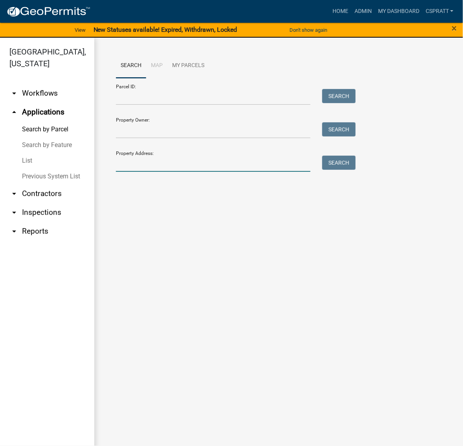
click at [132, 172] on input "Property Address:" at bounding box center [213, 164] width 194 height 16
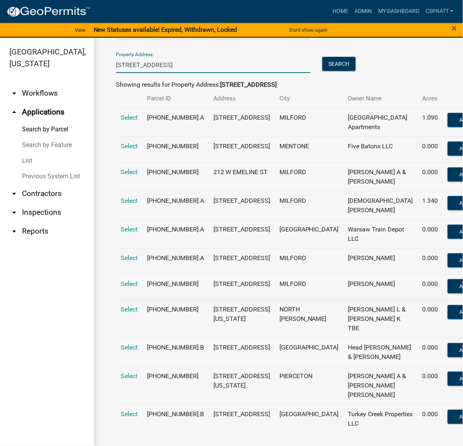
scroll to position [344, 0]
type input "[STREET_ADDRESS]"
click at [134, 280] on span "Select" at bounding box center [129, 283] width 17 height 7
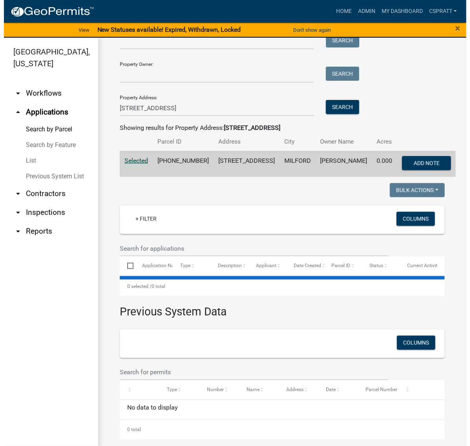
scroll to position [58, 0]
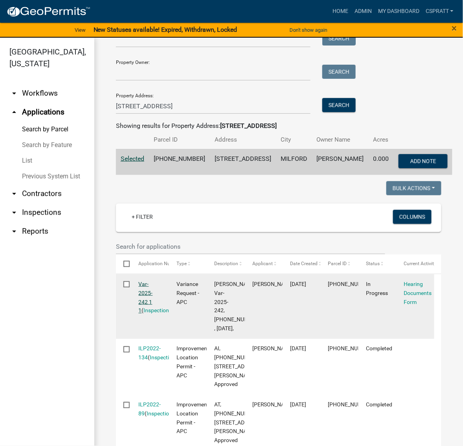
click at [153, 314] on link "Var-2025-242 1 1" at bounding box center [146, 297] width 14 height 33
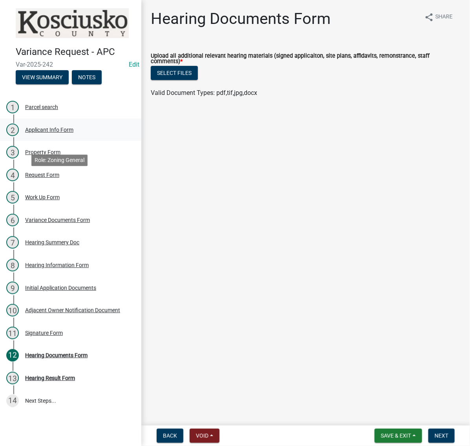
click at [73, 133] on div "Applicant Info Form" at bounding box center [49, 129] width 48 height 5
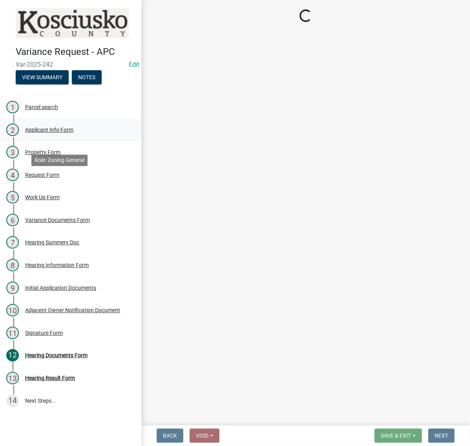
select select "d95389f4-ab5a-4603-9826-29cf73316391"
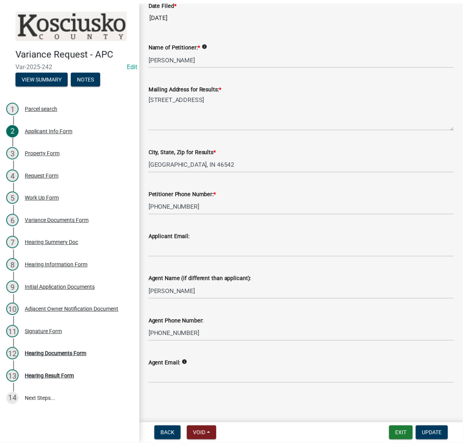
scroll to position [236, 0]
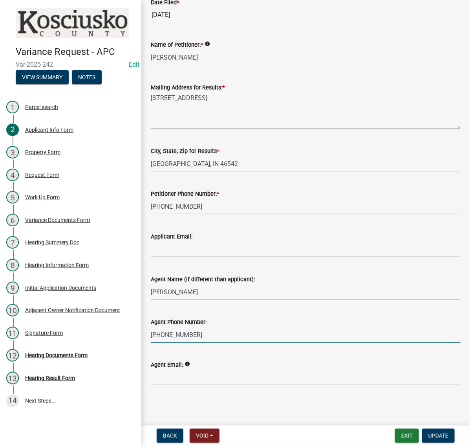
drag, startPoint x: 205, startPoint y: 316, endPoint x: 163, endPoint y: 317, distance: 42.4
click at [146, 315] on div "Applicant Info Form share Share File worked up by: * Select Item... MMS LT AT C…" at bounding box center [305, 149] width 329 height 500
click at [401, 435] on button "Exit" at bounding box center [407, 436] width 24 height 14
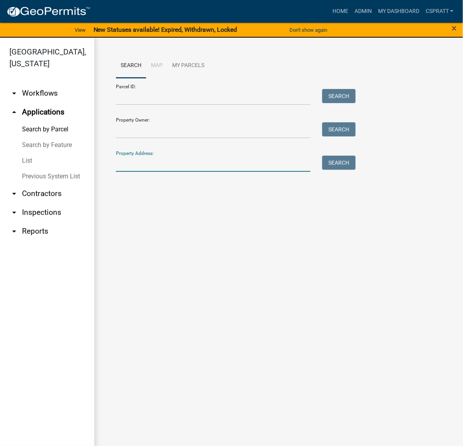
click at [132, 172] on input "Property Address:" at bounding box center [213, 164] width 194 height 16
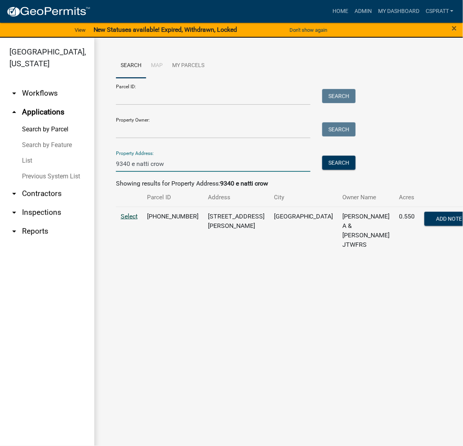
type input "9340 e natti crow"
click at [135, 220] on span "Select" at bounding box center [129, 216] width 17 height 7
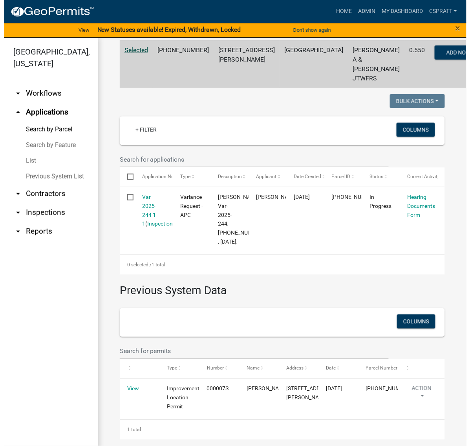
scroll to position [323, 0]
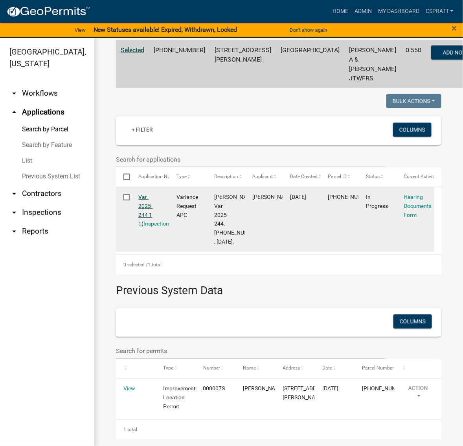
click at [153, 194] on link "Var-2025-244 1 1" at bounding box center [146, 210] width 14 height 33
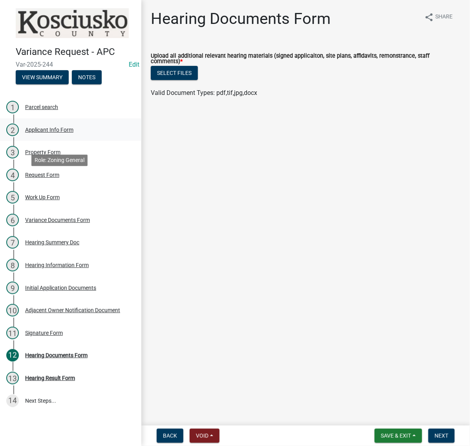
click at [65, 133] on div "Applicant Info Form" at bounding box center [49, 129] width 48 height 5
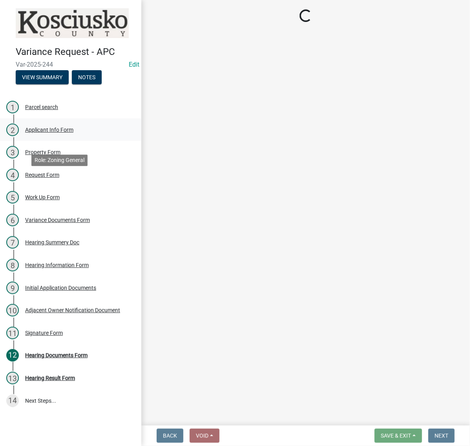
select select "d95389f4-ab5a-4603-9826-29cf73316391"
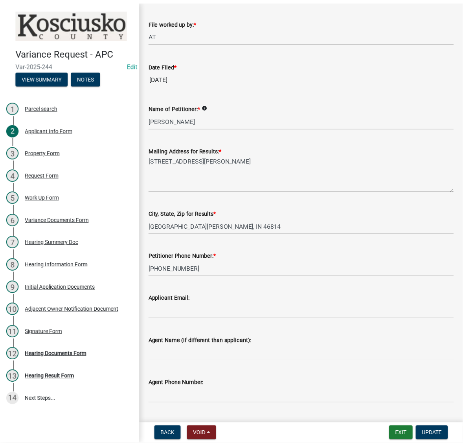
scroll to position [40, 0]
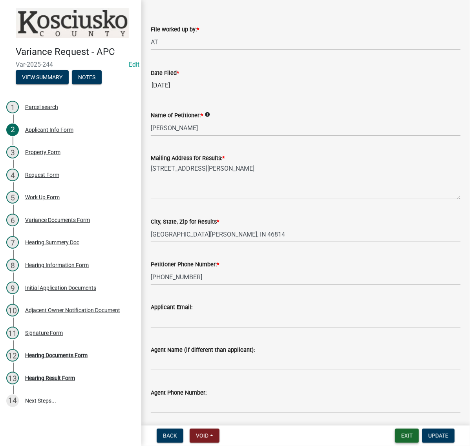
click at [395, 431] on button "Exit" at bounding box center [407, 436] width 24 height 14
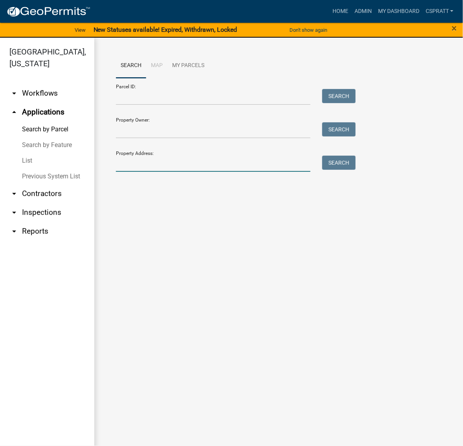
click at [150, 172] on input "Property Address:" at bounding box center [213, 164] width 194 height 16
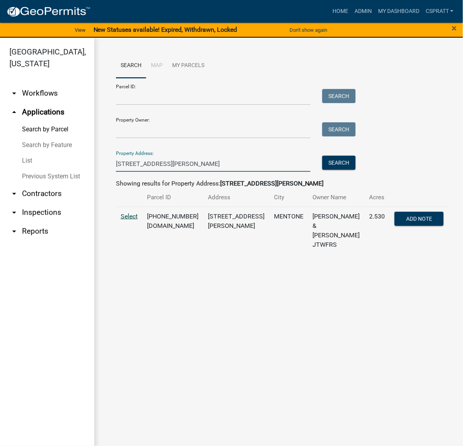
type input "[STREET_ADDRESS][PERSON_NAME]"
click at [132, 220] on span "Select" at bounding box center [129, 216] width 17 height 7
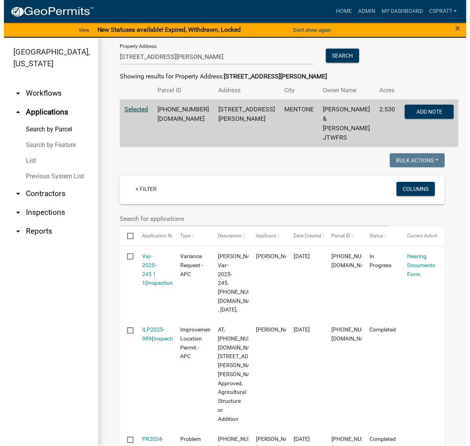
scroll to position [147, 0]
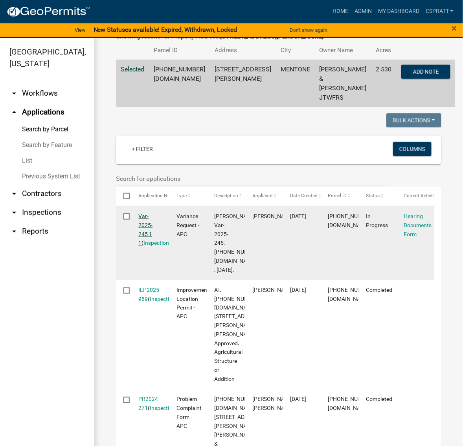
click at [150, 246] on link "Var-2025-245 1 1" at bounding box center [146, 229] width 14 height 33
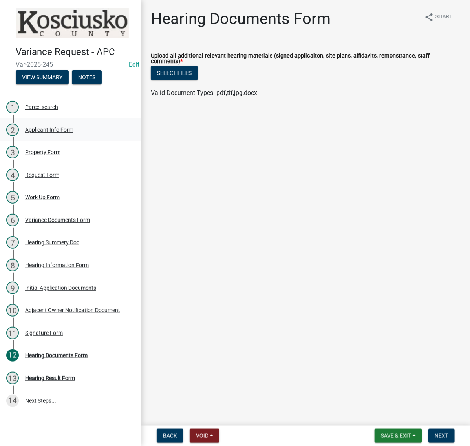
click at [70, 133] on div "Applicant Info Form" at bounding box center [49, 129] width 48 height 5
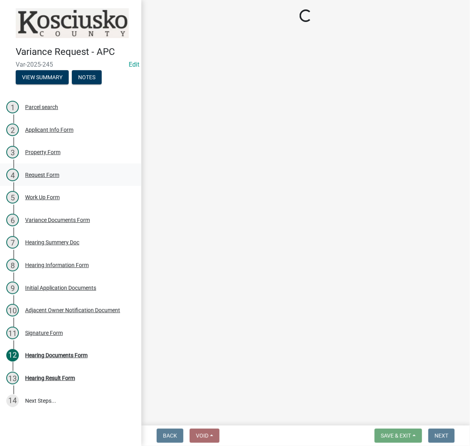
select select "d95389f4-ab5a-4603-9826-29cf73316391"
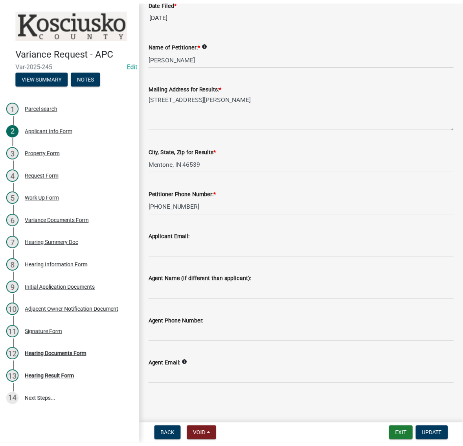
scroll to position [49, 0]
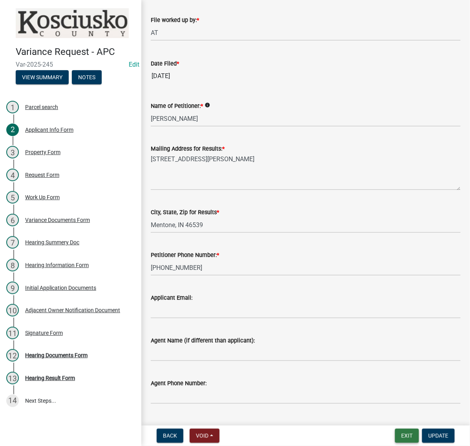
click at [396, 431] on button "Exit" at bounding box center [407, 436] width 24 height 14
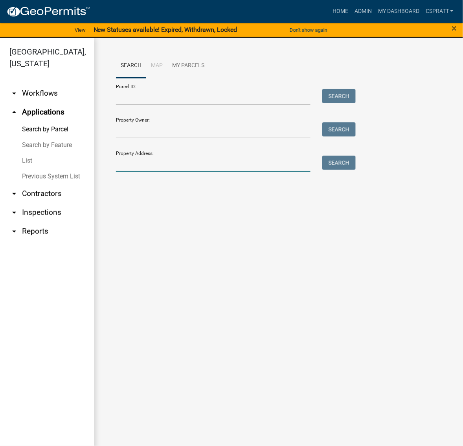
click at [128, 172] on input "Property Address:" at bounding box center [213, 164] width 194 height 16
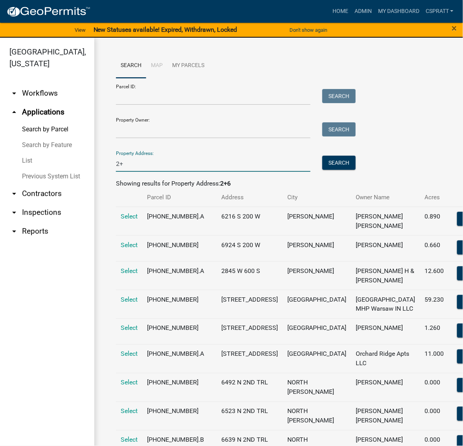
type input "2"
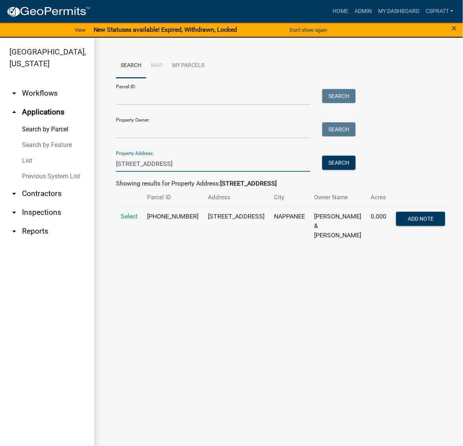
type input "[STREET_ADDRESS]"
click at [128, 245] on td "Select" at bounding box center [129, 226] width 26 height 38
click at [128, 220] on span "Select" at bounding box center [129, 216] width 17 height 7
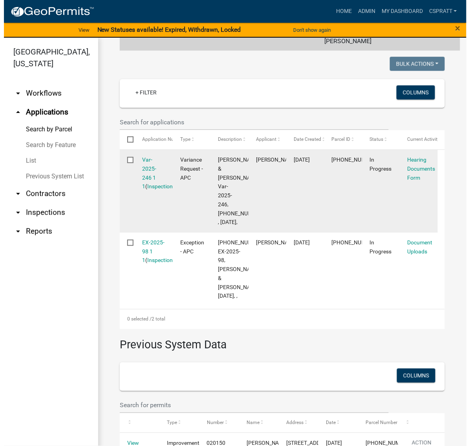
scroll to position [196, 0]
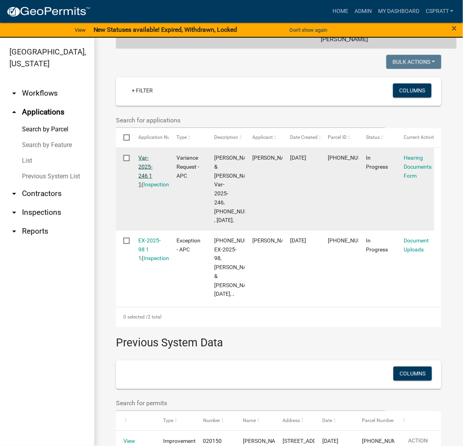
click at [150, 188] on link "Var-2025-246 1 1" at bounding box center [146, 171] width 14 height 33
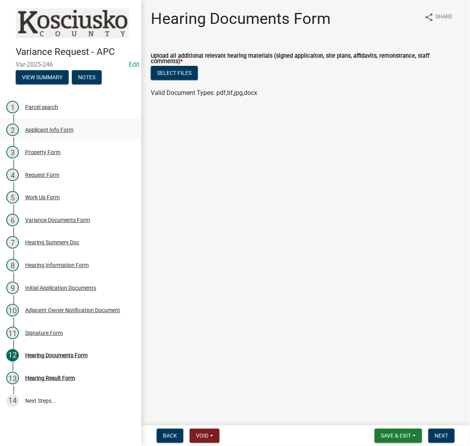
click at [73, 133] on div "Applicant Info Form" at bounding box center [49, 129] width 48 height 5
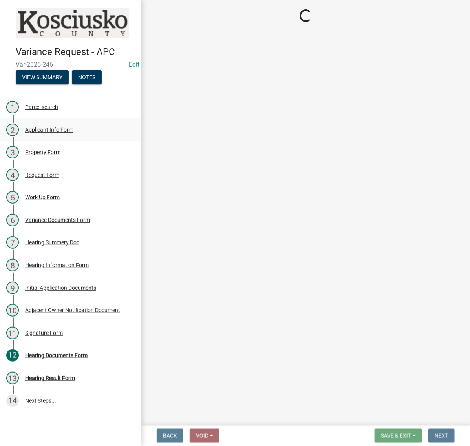
select select "d95389f4-ab5a-4603-9826-29cf73316391"
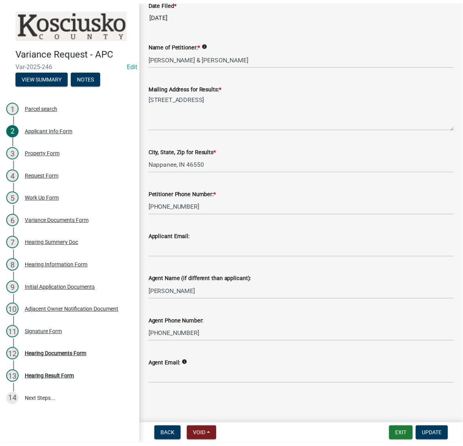
scroll to position [236, 0]
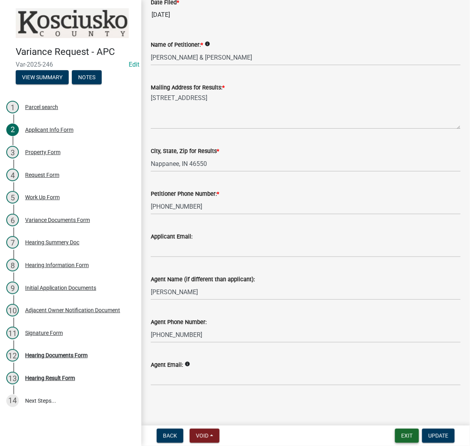
click at [395, 431] on button "Exit" at bounding box center [407, 436] width 24 height 14
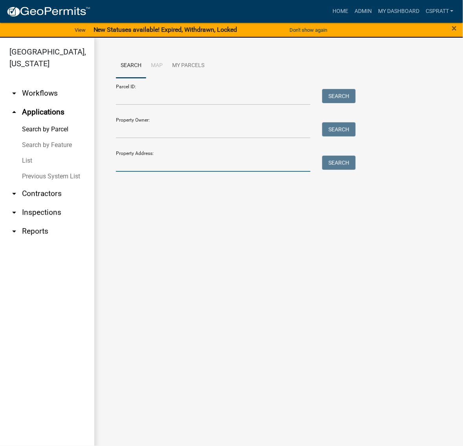
click at [144, 172] on input "Property Address:" at bounding box center [213, 164] width 194 height 16
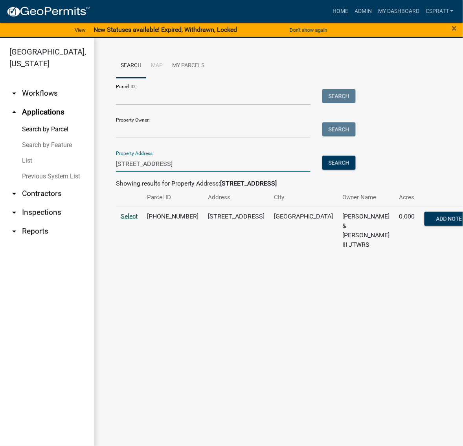
type input "[STREET_ADDRESS]"
click at [125, 220] on span "Select" at bounding box center [129, 216] width 17 height 7
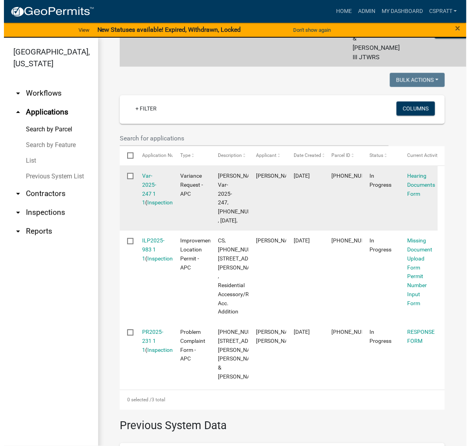
scroll to position [196, 0]
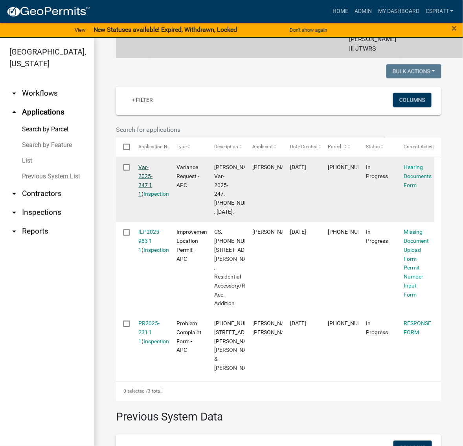
click at [152, 197] on link "Var-2025-247 1 1" at bounding box center [146, 180] width 14 height 33
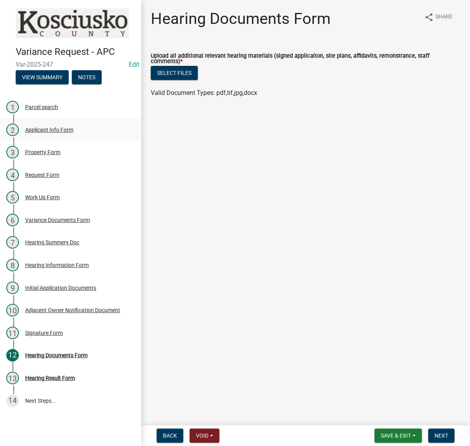
click at [63, 133] on div "Applicant Info Form" at bounding box center [49, 129] width 48 height 5
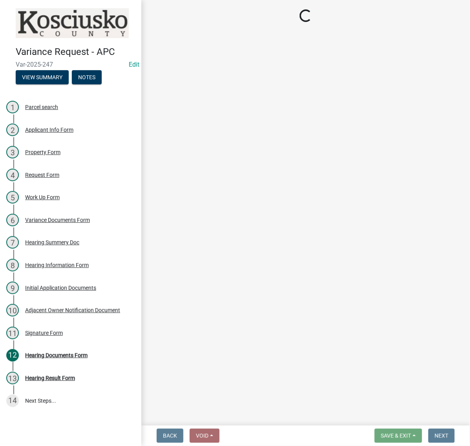
select select "d95389f4-ab5a-4603-9826-29cf73316391"
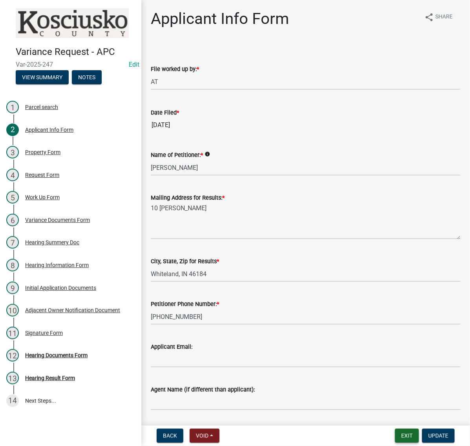
click at [399, 435] on button "Exit" at bounding box center [407, 436] width 24 height 14
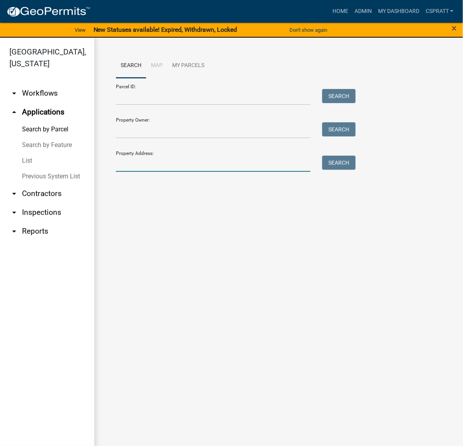
click at [141, 172] on input "Property Address:" at bounding box center [213, 164] width 194 height 16
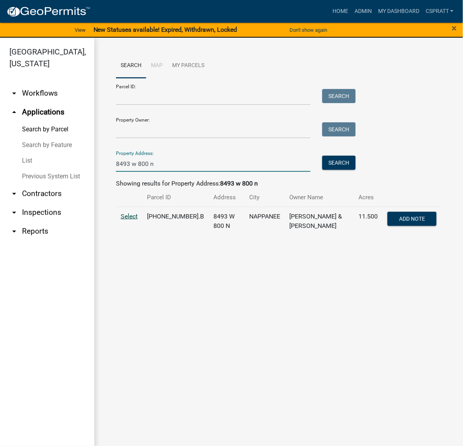
type input "8493 w 800 n"
click at [134, 220] on span "Select" at bounding box center [129, 216] width 17 height 7
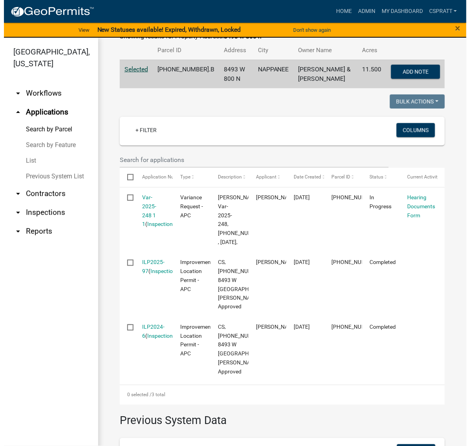
scroll to position [196, 0]
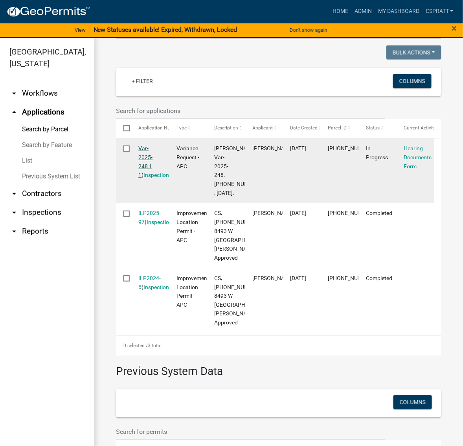
click at [151, 180] on div "Var-2025-248 1 1 ( Inspections )" at bounding box center [150, 162] width 23 height 36
click at [150, 178] on link "Var-2025-248 1 1" at bounding box center [146, 161] width 14 height 33
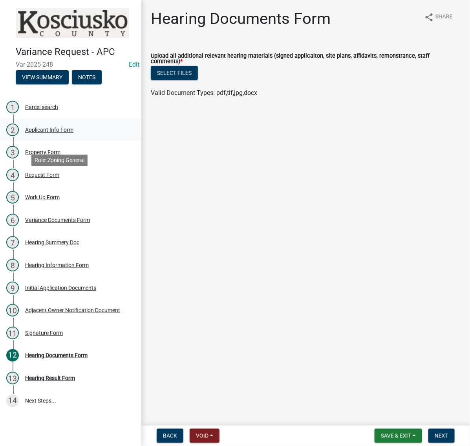
click at [73, 133] on div "Applicant Info Form" at bounding box center [49, 129] width 48 height 5
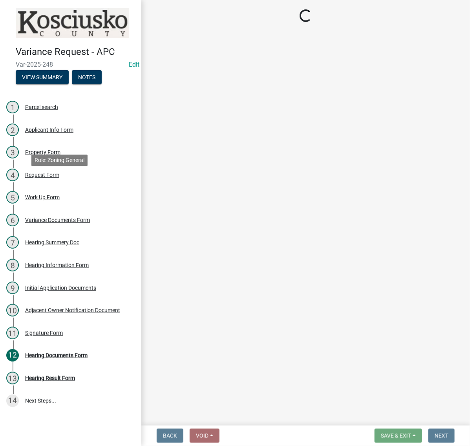
select select "d95389f4-ab5a-4603-9826-29cf73316391"
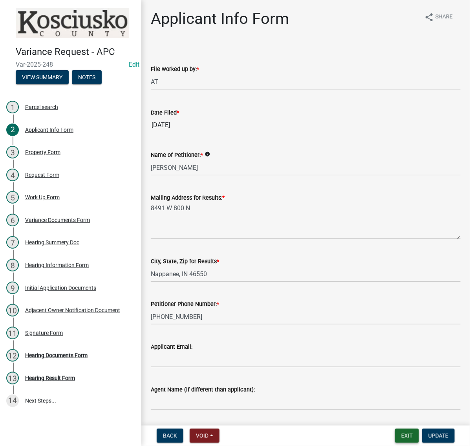
click at [395, 437] on button "Exit" at bounding box center [407, 436] width 24 height 14
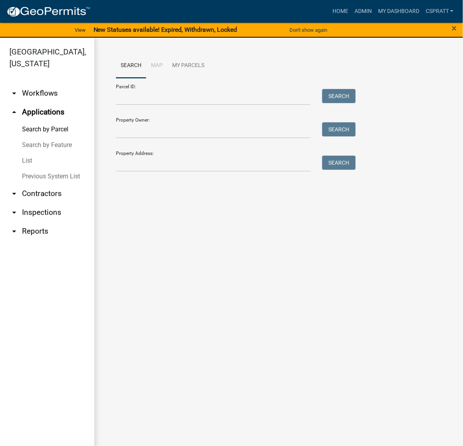
click at [183, 8] on div "Home Admin My Dashboard cspratt Admin Account Logout" at bounding box center [277, 11] width 360 height 15
